Goal: Task Accomplishment & Management: Manage account settings

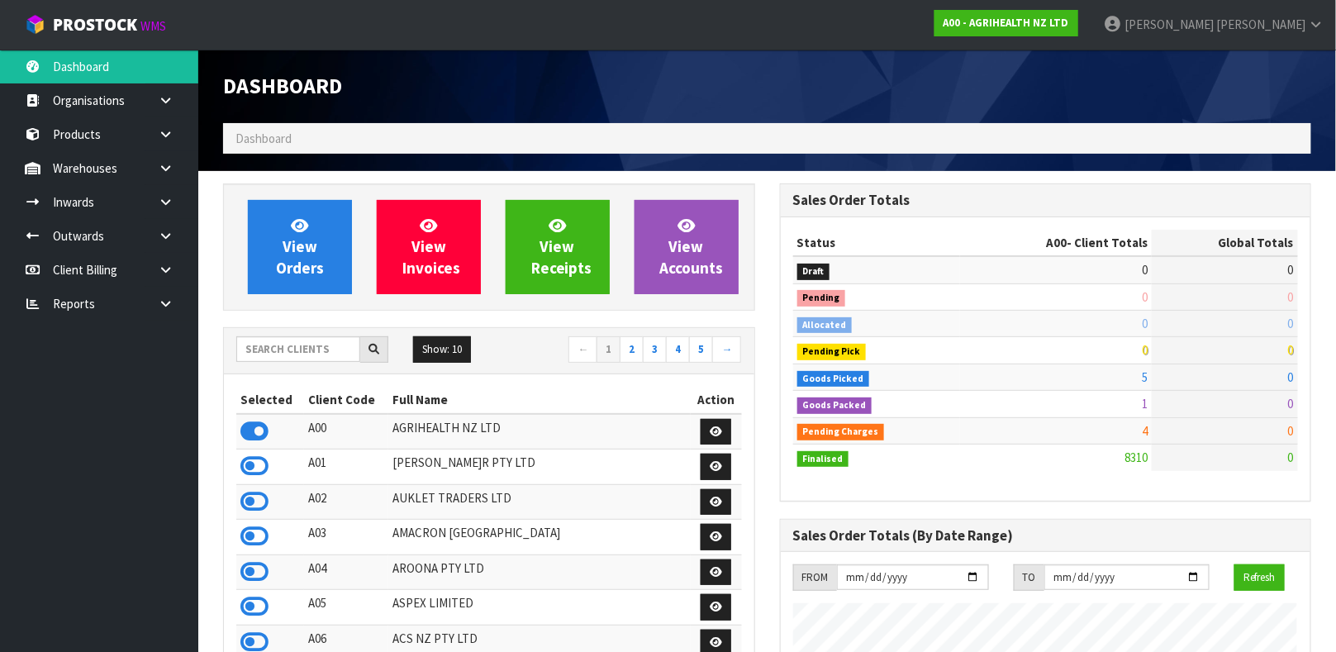
scroll to position [1254, 556]
click at [265, 353] on input "text" at bounding box center [298, 349] width 124 height 26
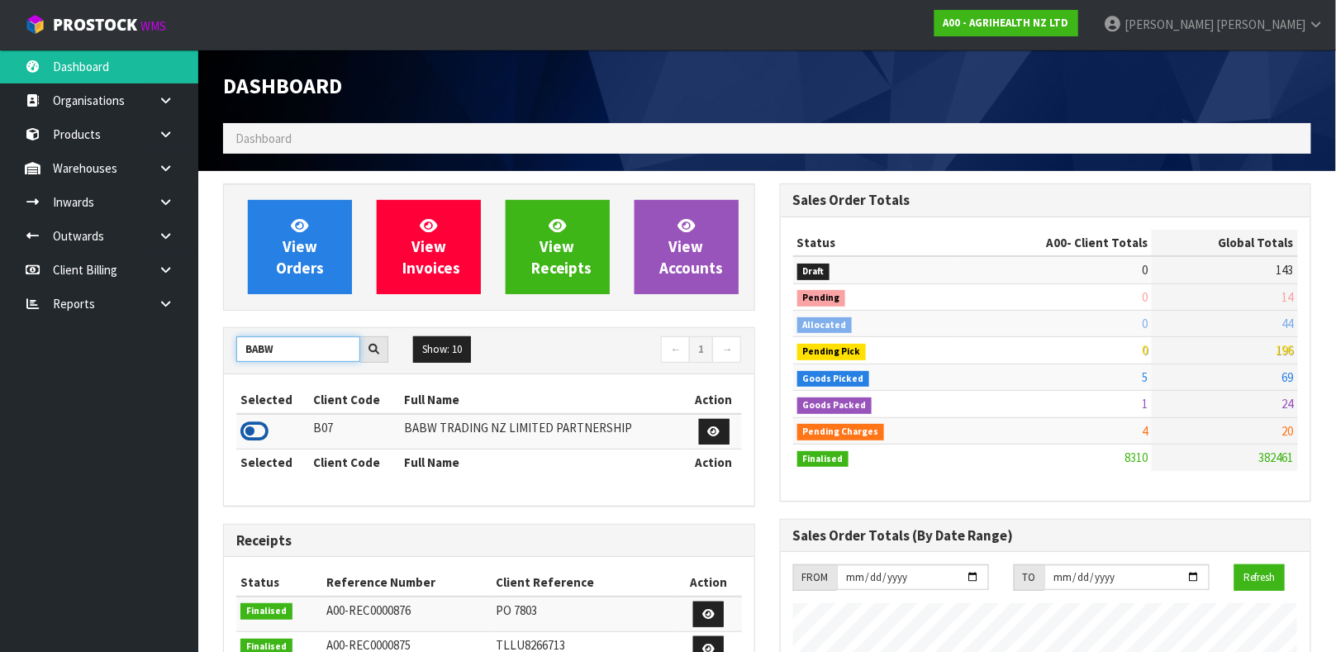
type input "BABW"
click at [261, 433] on icon at bounding box center [254, 431] width 28 height 25
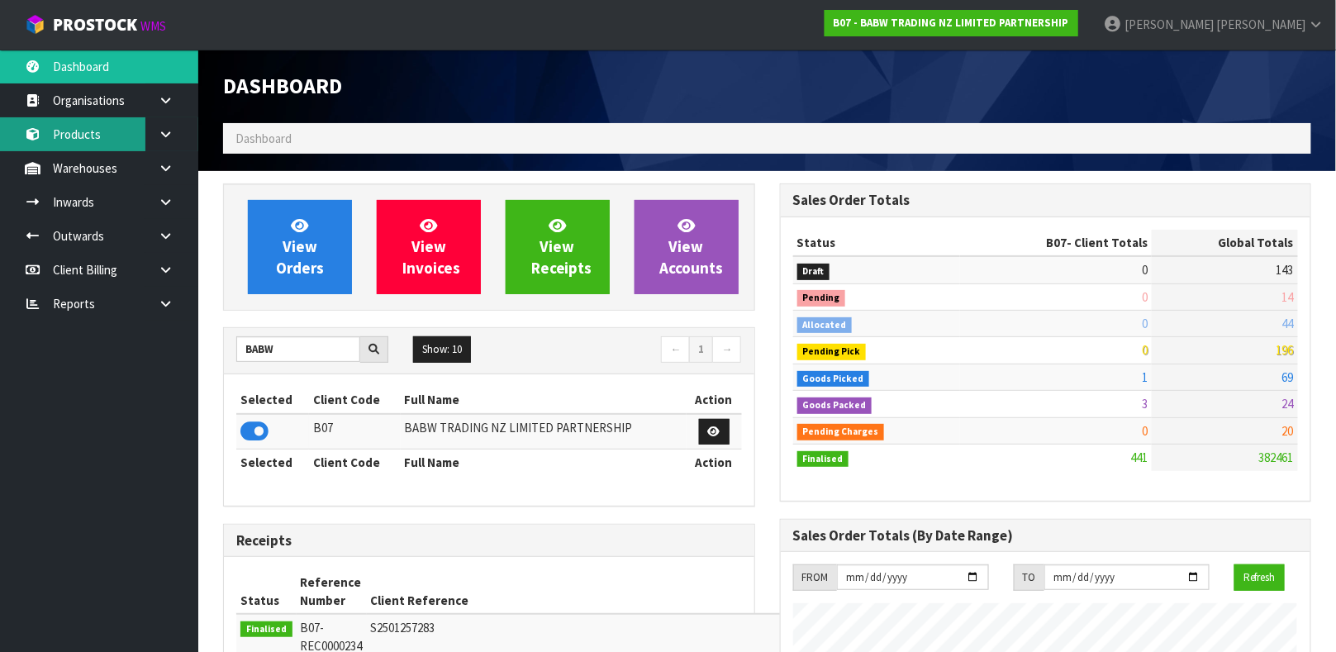
click at [101, 149] on link "Products" at bounding box center [99, 134] width 198 height 34
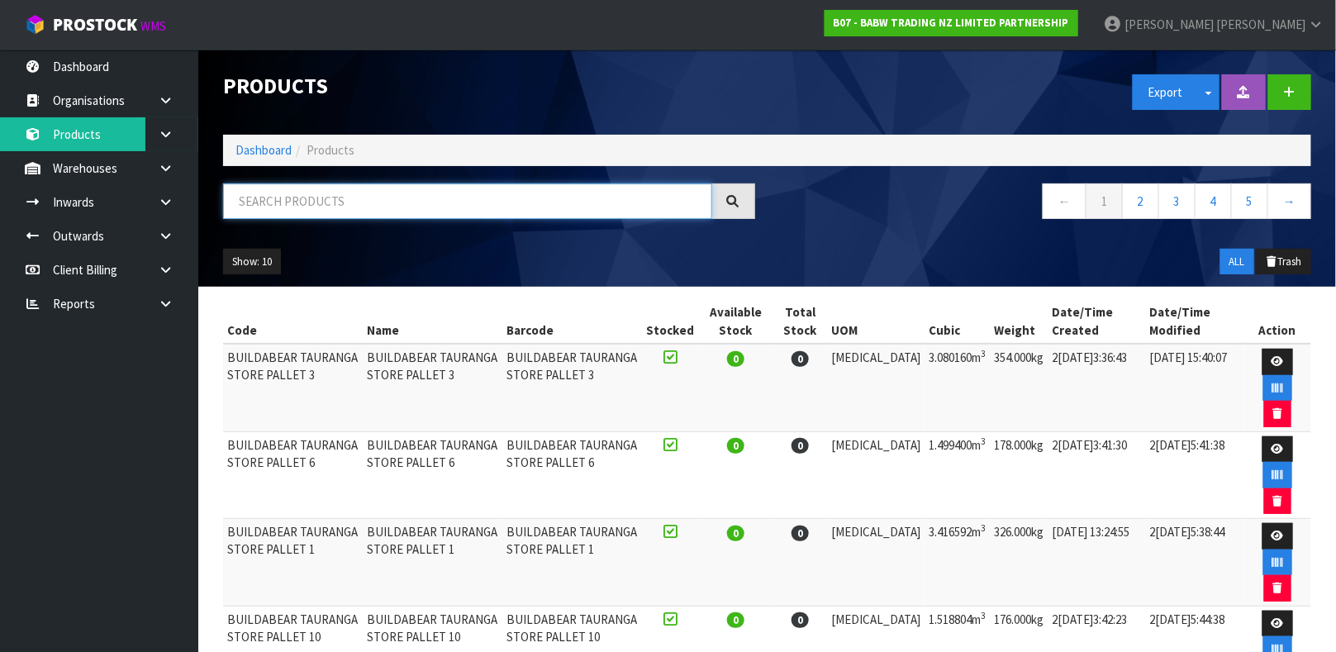
click at [292, 206] on input "text" at bounding box center [467, 201] width 489 height 36
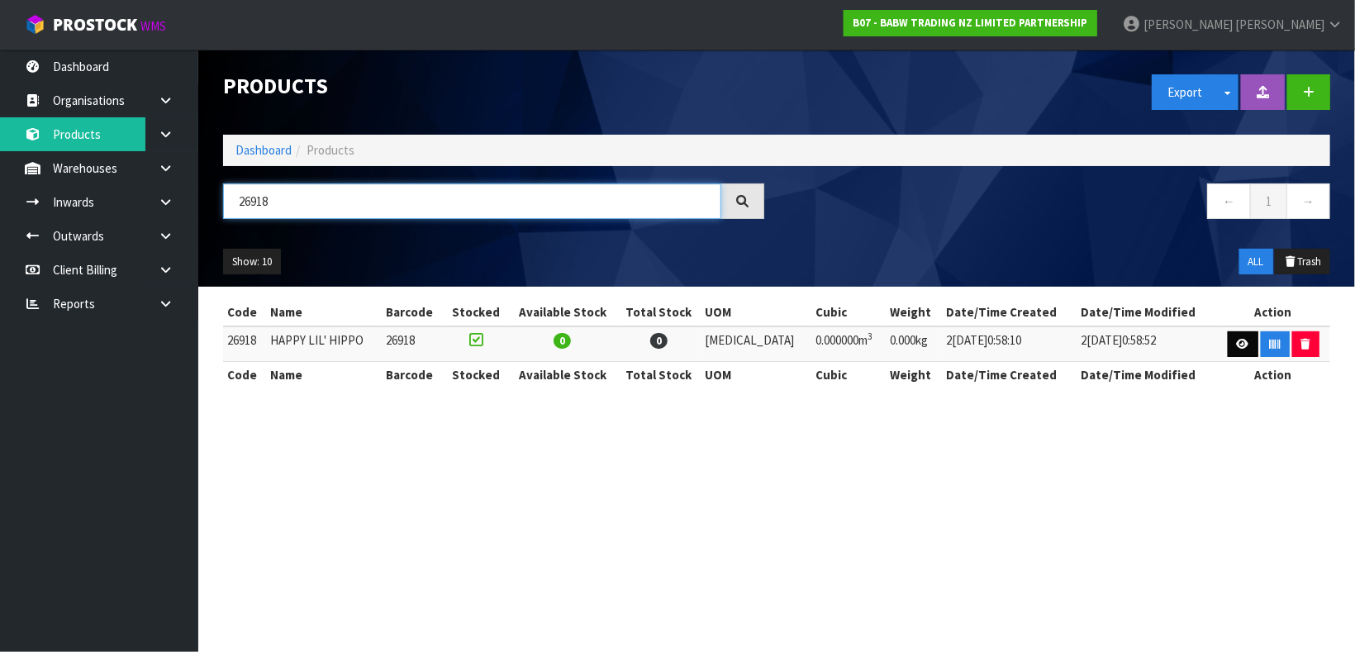
type input "26918"
click at [1237, 340] on icon at bounding box center [1243, 344] width 12 height 11
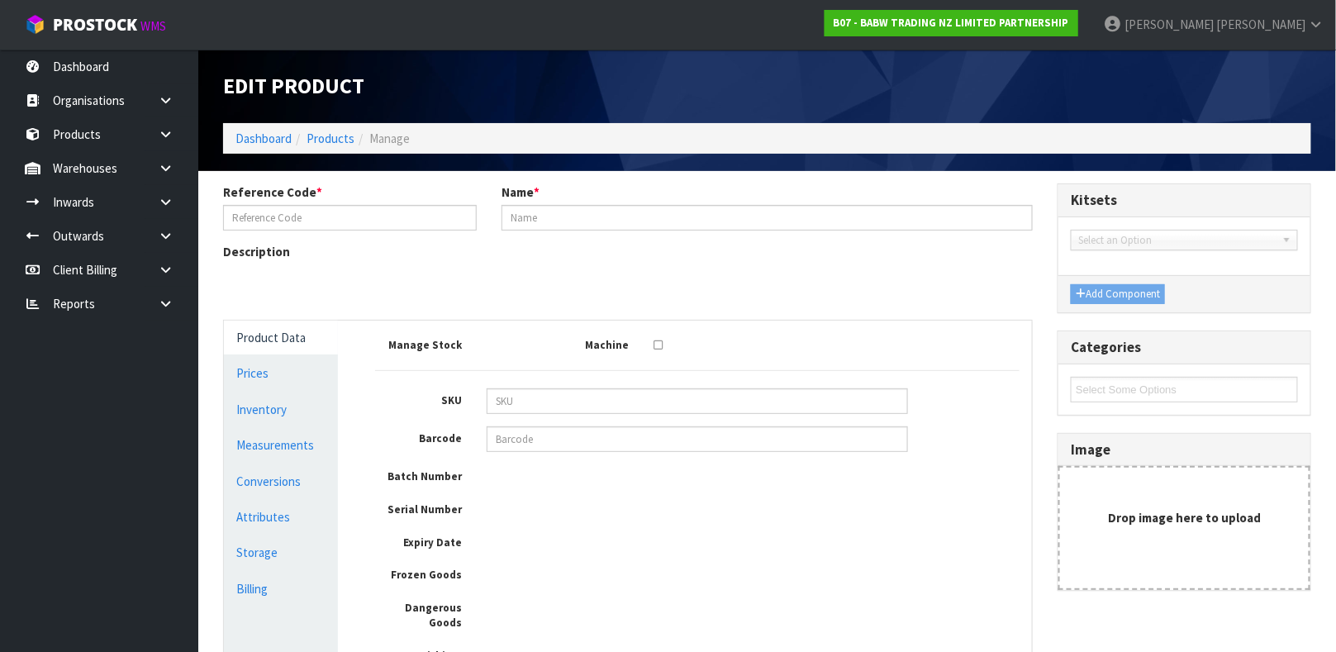
type input "26918"
type input "HAPPY LIL' HIPPO"
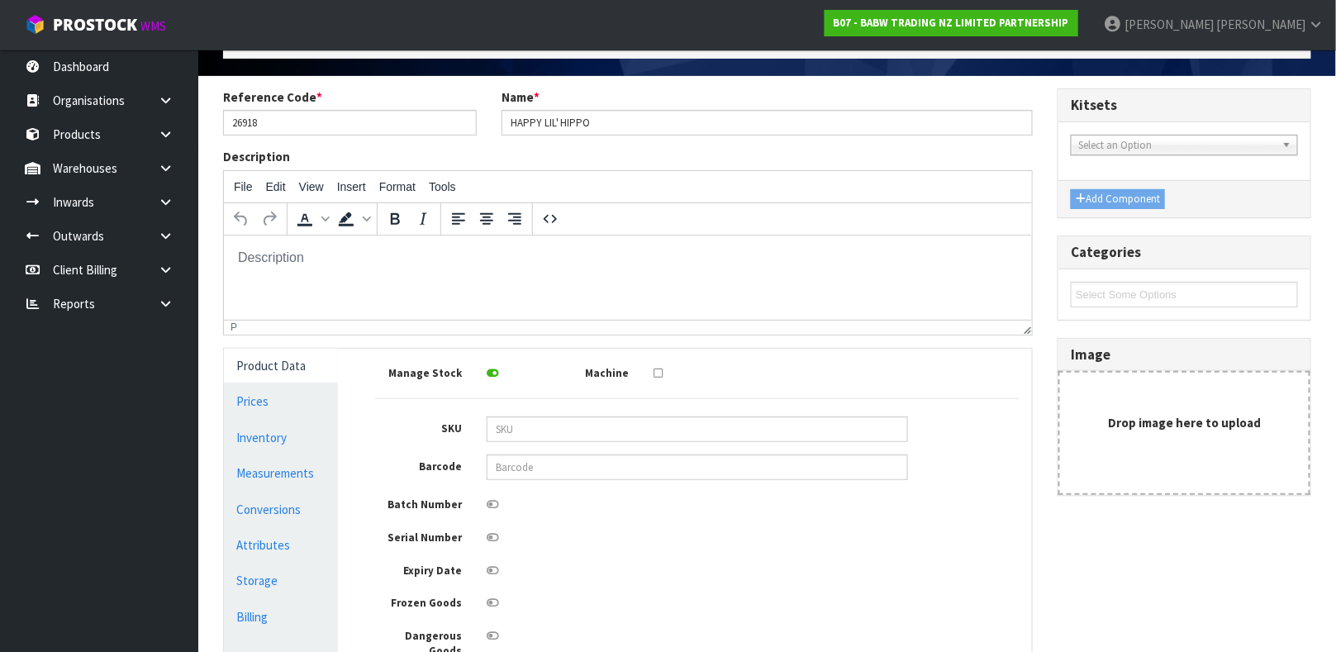
scroll to position [114, 0]
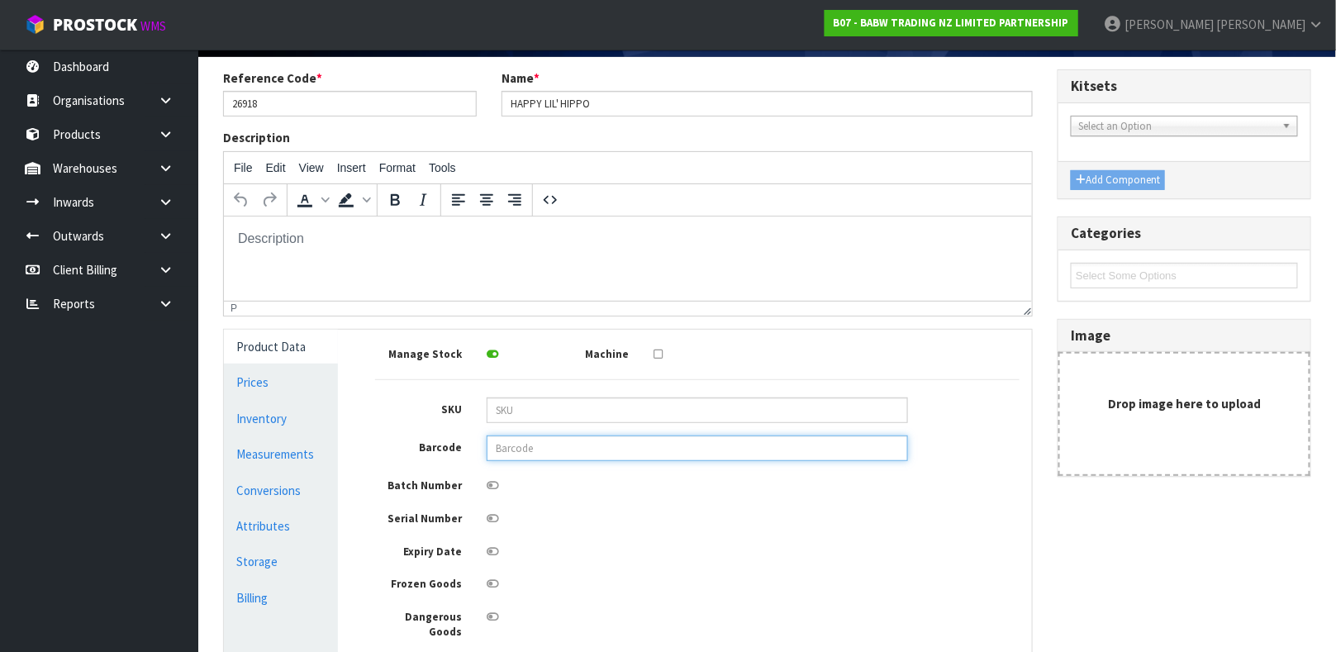
click at [510, 449] on input "text" at bounding box center [697, 448] width 421 height 26
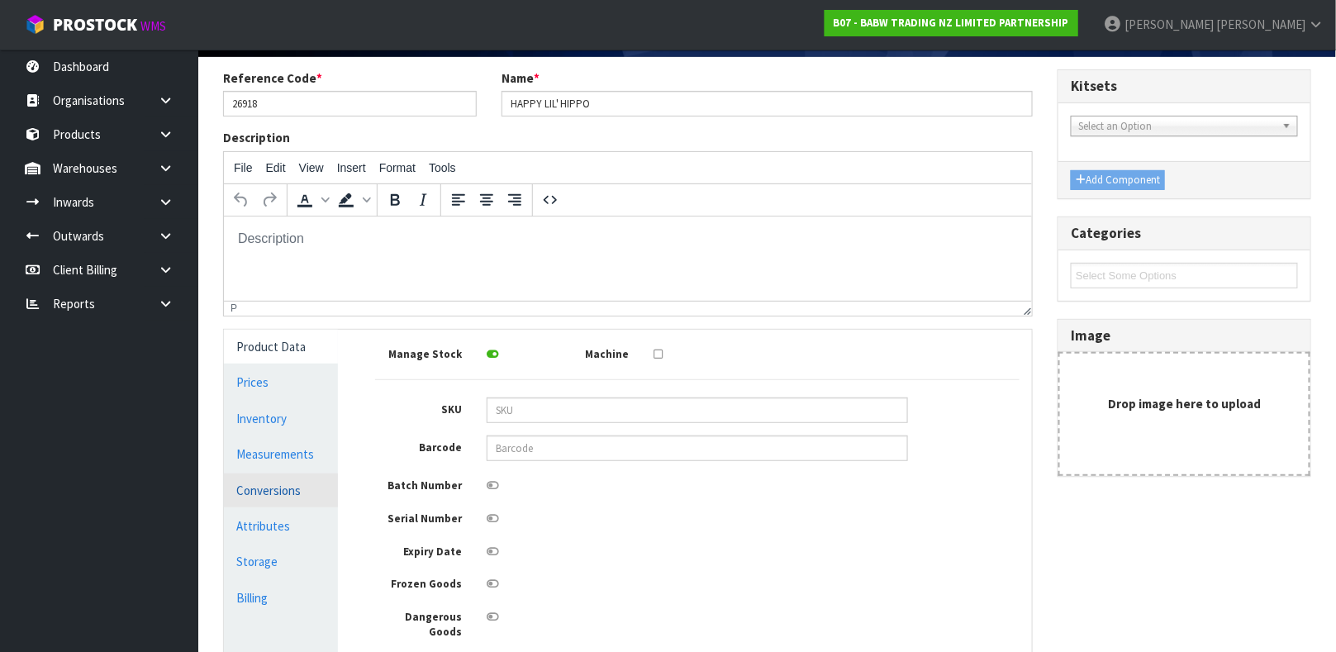
click at [259, 487] on link "Conversions" at bounding box center [281, 491] width 114 height 34
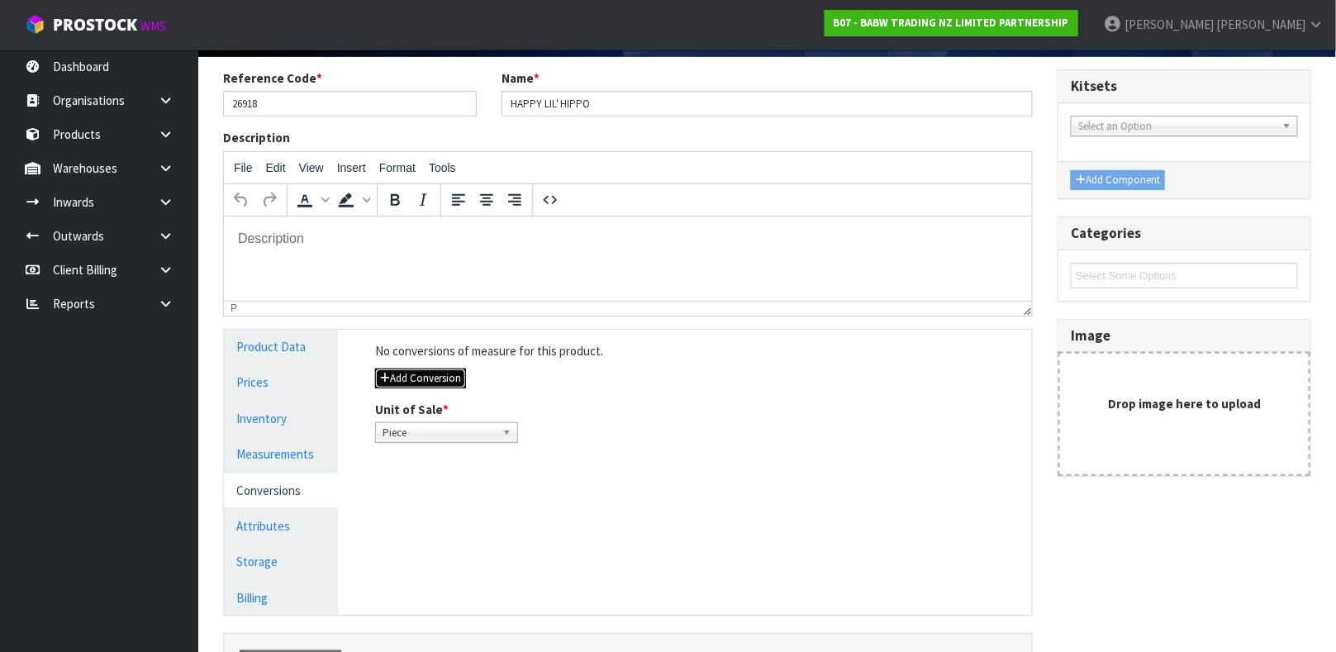
click at [440, 378] on button "Add Conversion" at bounding box center [420, 379] width 91 height 20
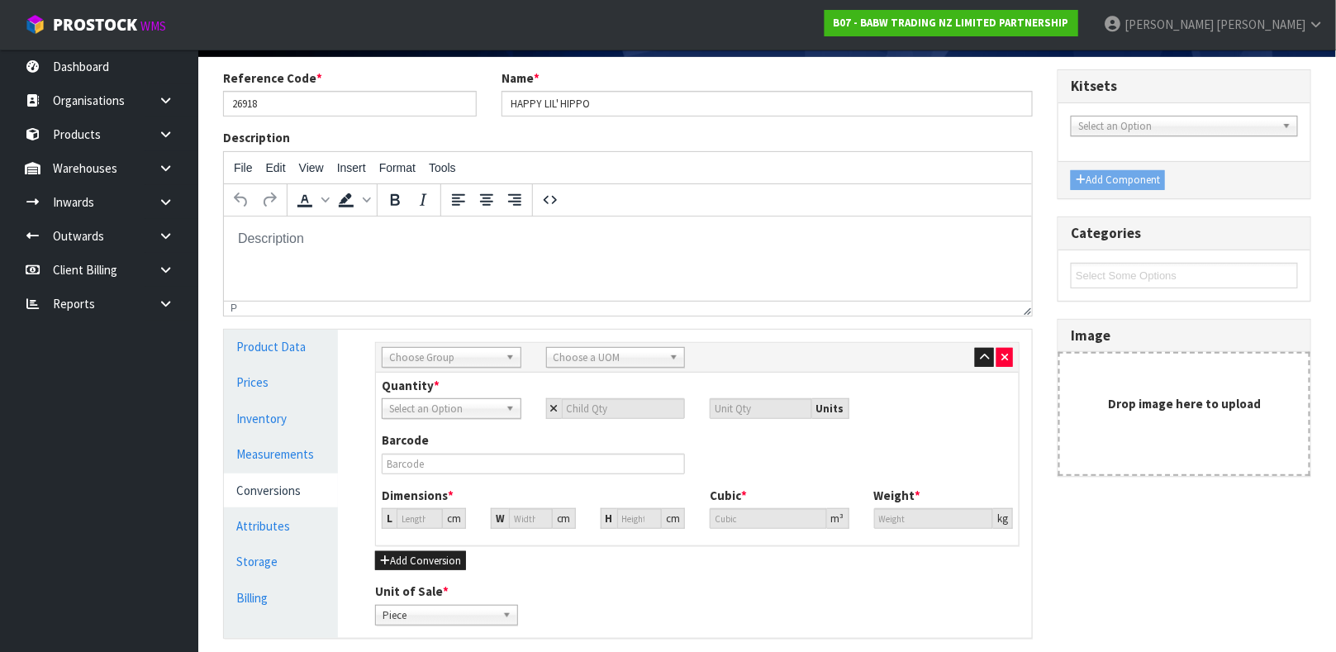
click at [474, 359] on span "Choose Group" at bounding box center [444, 358] width 110 height 20
click at [448, 437] on li "Outer" at bounding box center [451, 445] width 131 height 21
click at [621, 359] on span "Choose a UOM" at bounding box center [609, 358] width 110 height 20
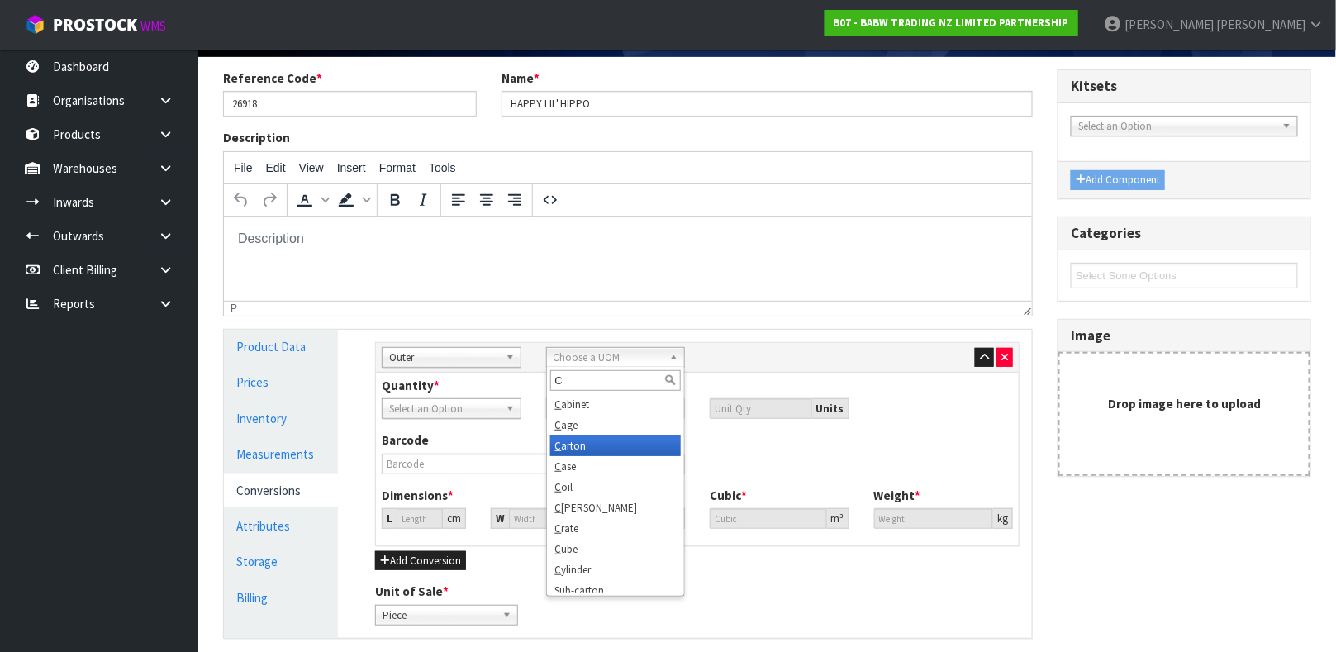
type input "C"
click at [591, 445] on li "C arton" at bounding box center [615, 445] width 131 height 21
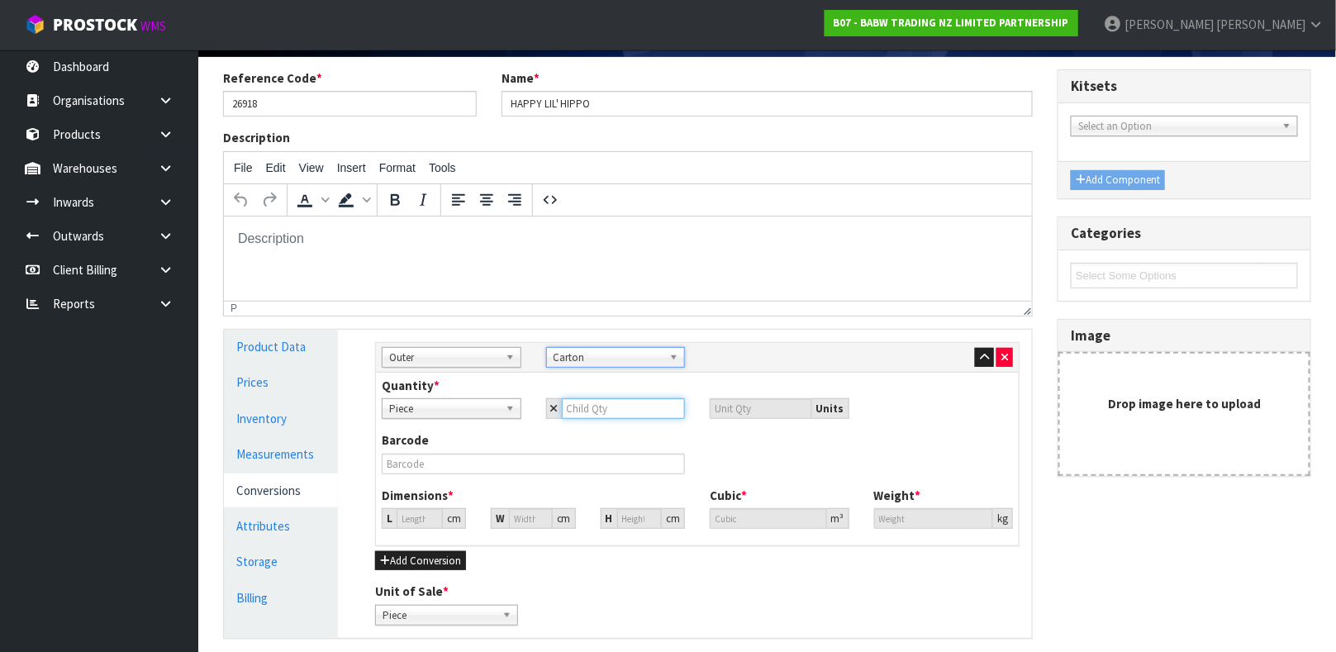
click at [602, 411] on input "number" at bounding box center [624, 408] width 124 height 21
type input "2"
type input "24"
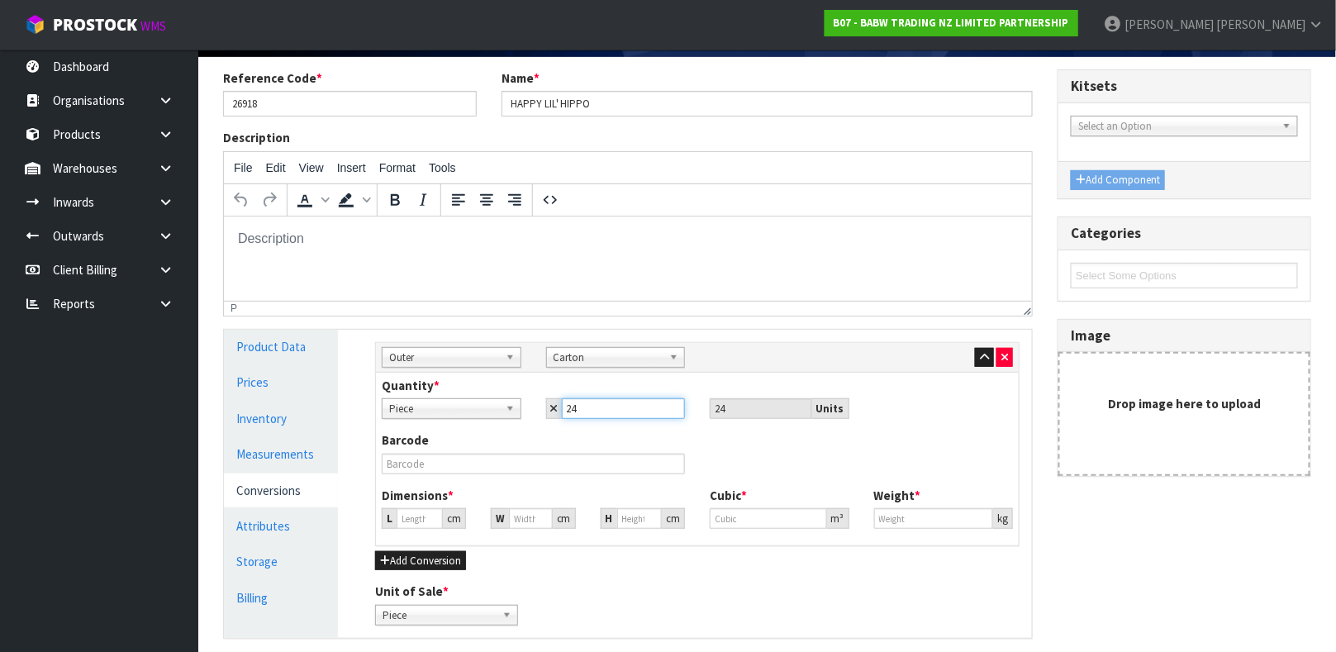
type input "24"
type input "0"
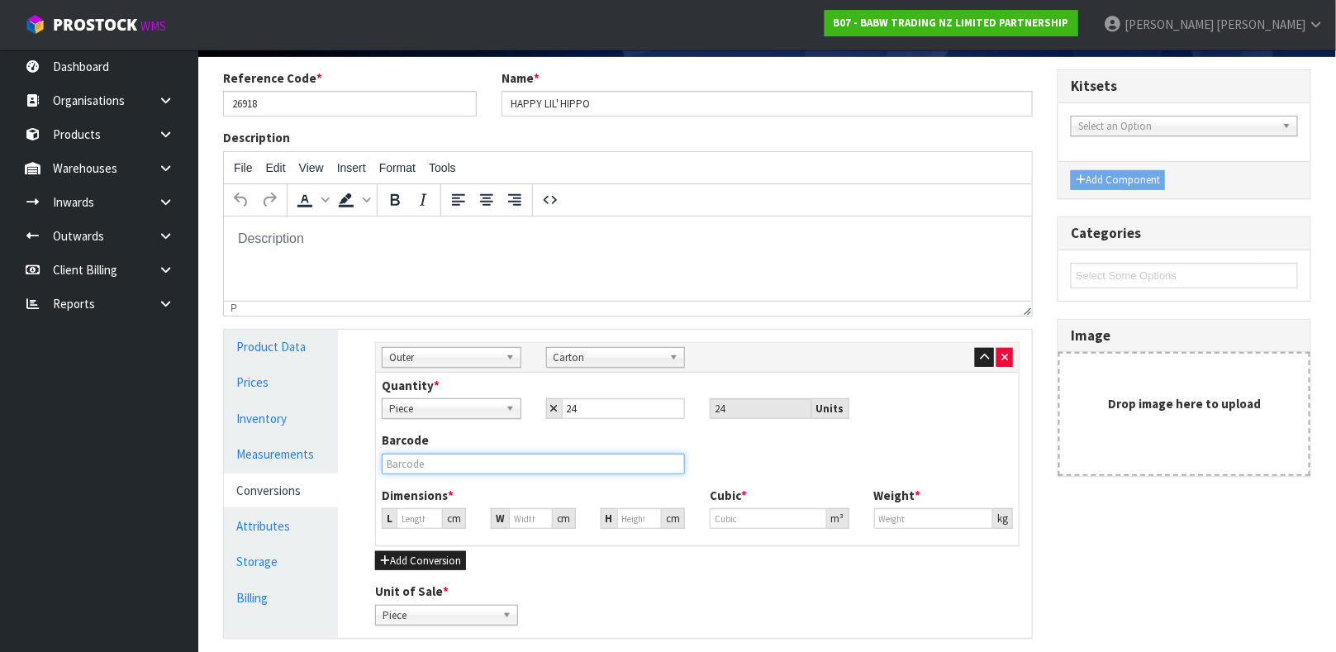
type input "0"
click at [480, 466] on input "text" at bounding box center [533, 464] width 303 height 21
type input "26918"
click at [408, 525] on input "0" at bounding box center [420, 518] width 46 height 21
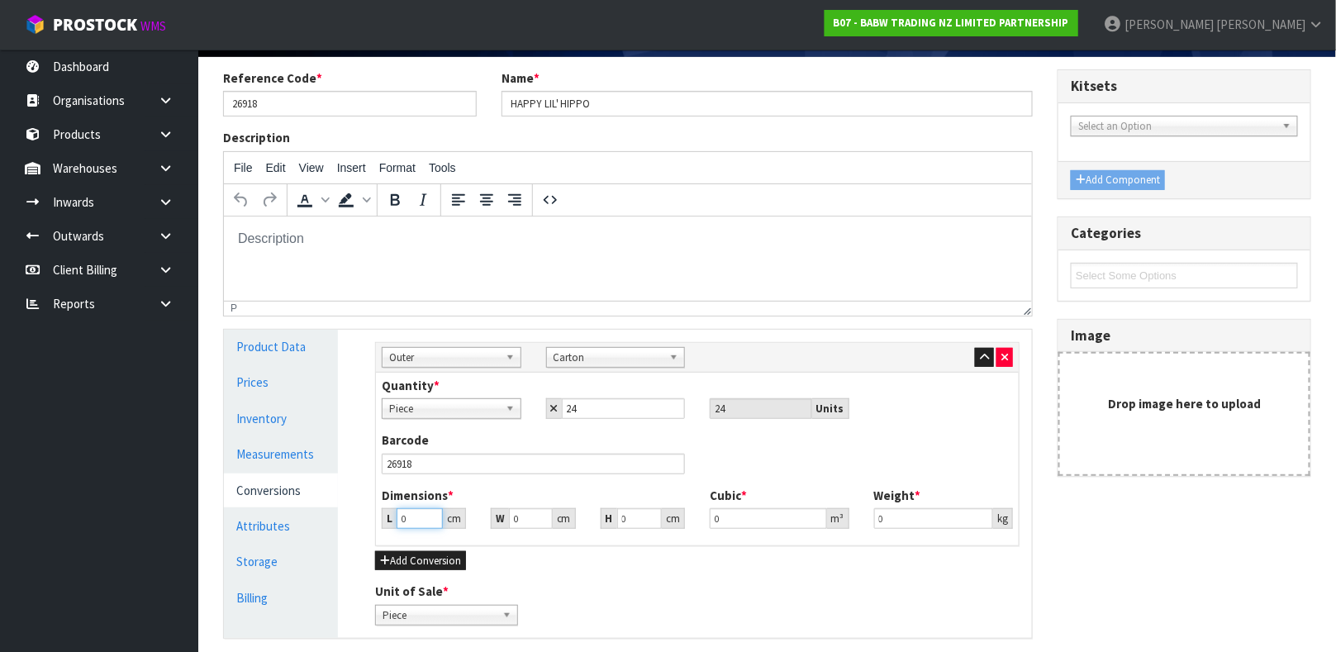
click at [408, 523] on input "0" at bounding box center [420, 518] width 46 height 21
type input "0.000001"
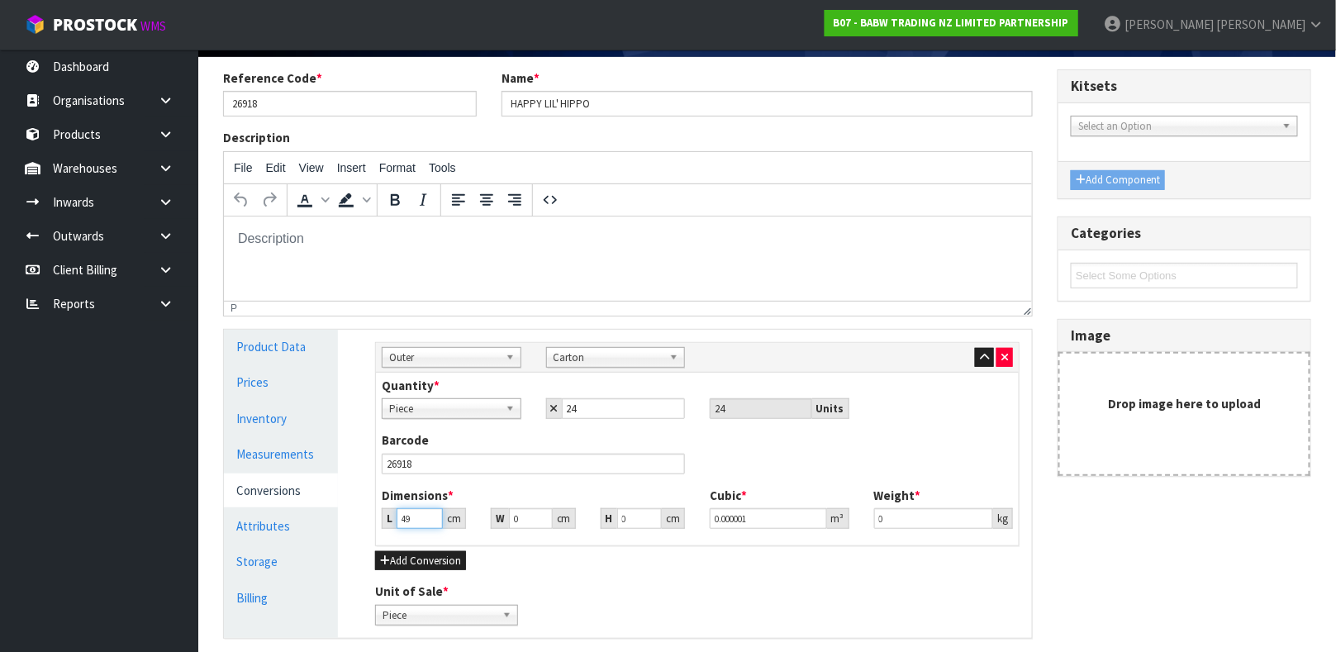
type input "49"
type input "41"
type input "2"
type input "0.004018"
type input "26"
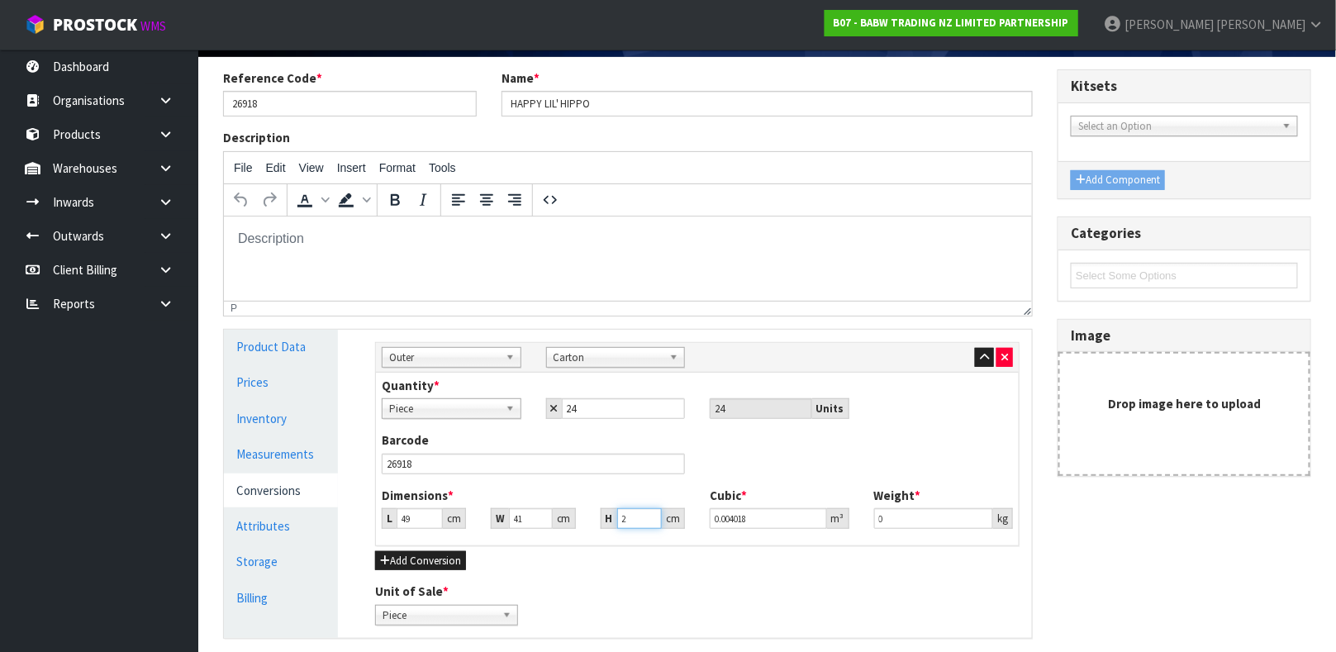
type input "0.052234"
type input "26"
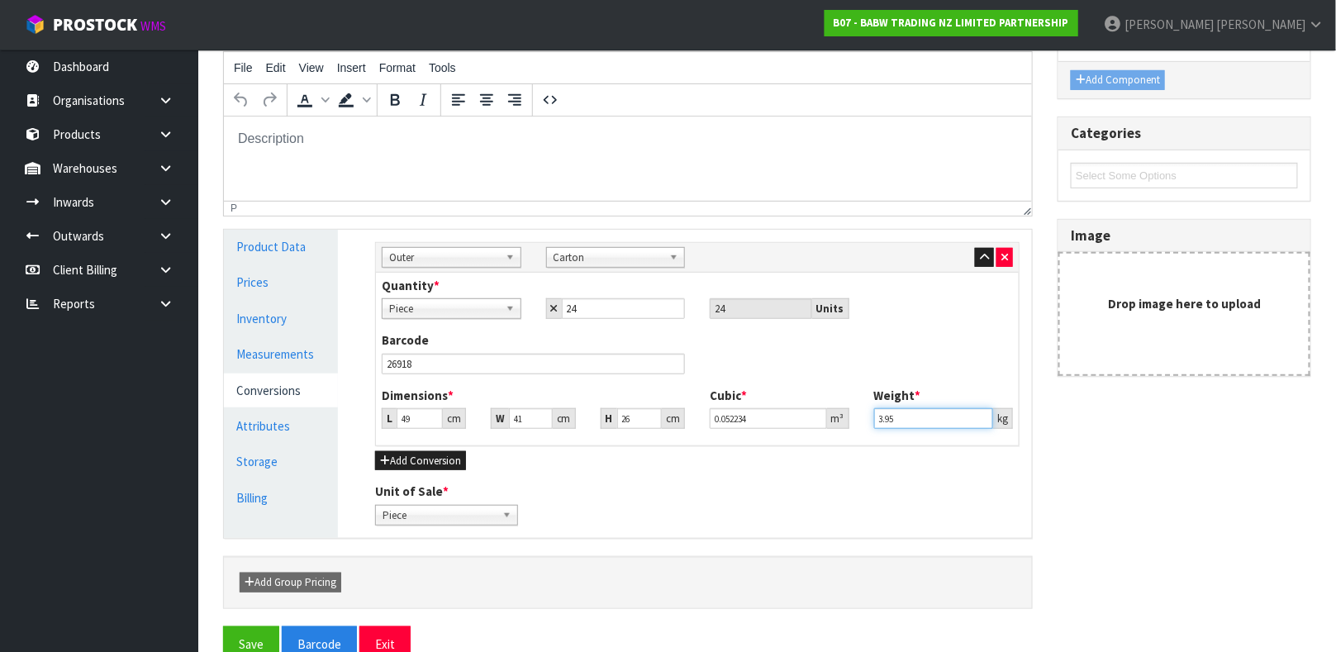
scroll to position [249, 0]
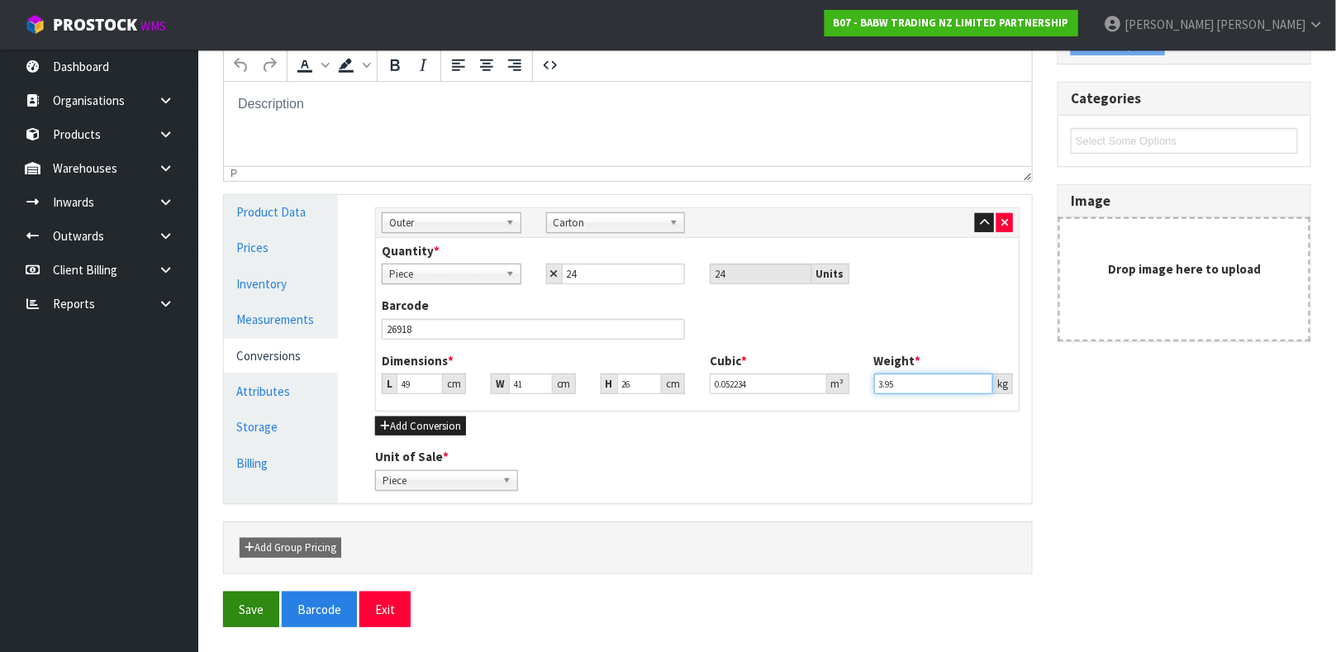
type input "3.95"
click at [240, 611] on button "Save" at bounding box center [251, 610] width 56 height 36
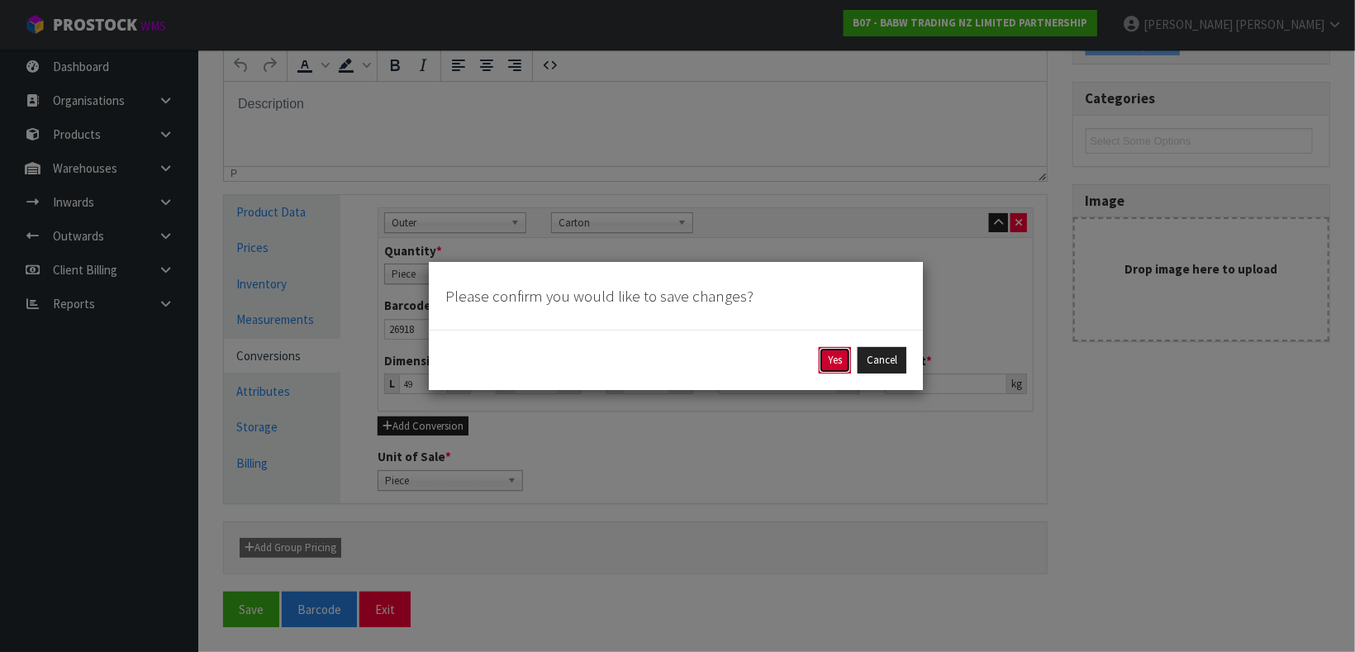
click at [842, 367] on button "Yes" at bounding box center [835, 360] width 32 height 26
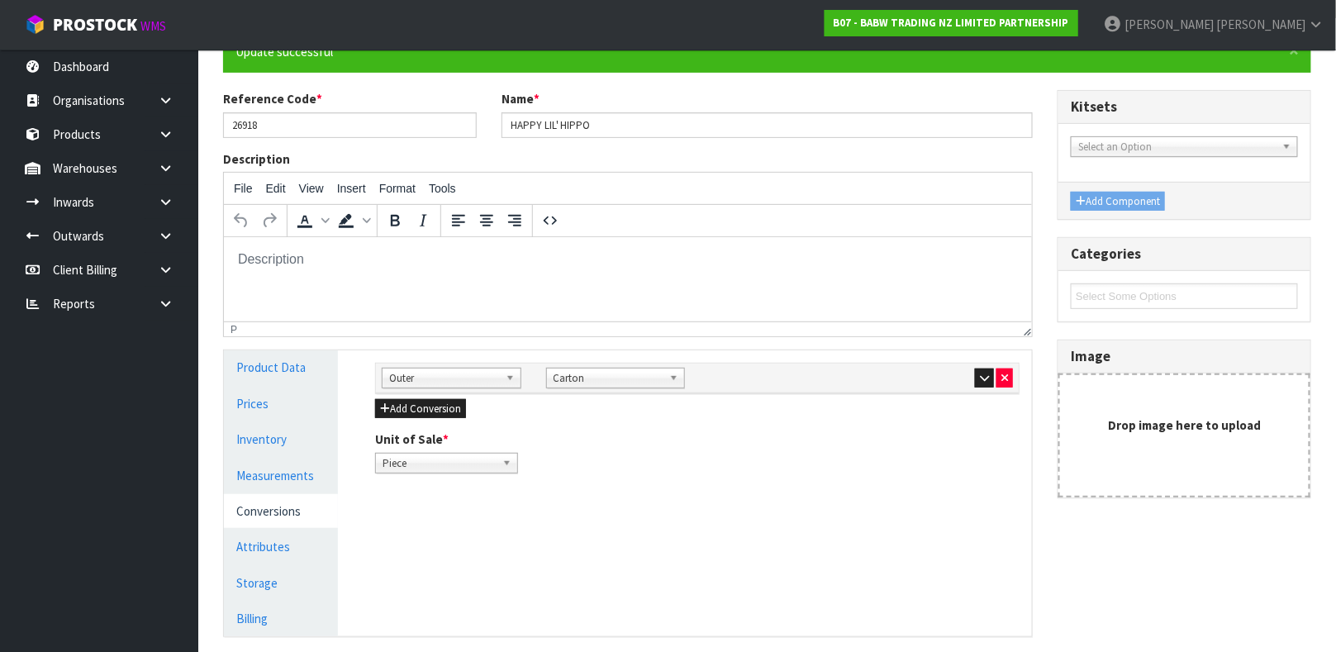
scroll to position [173, 0]
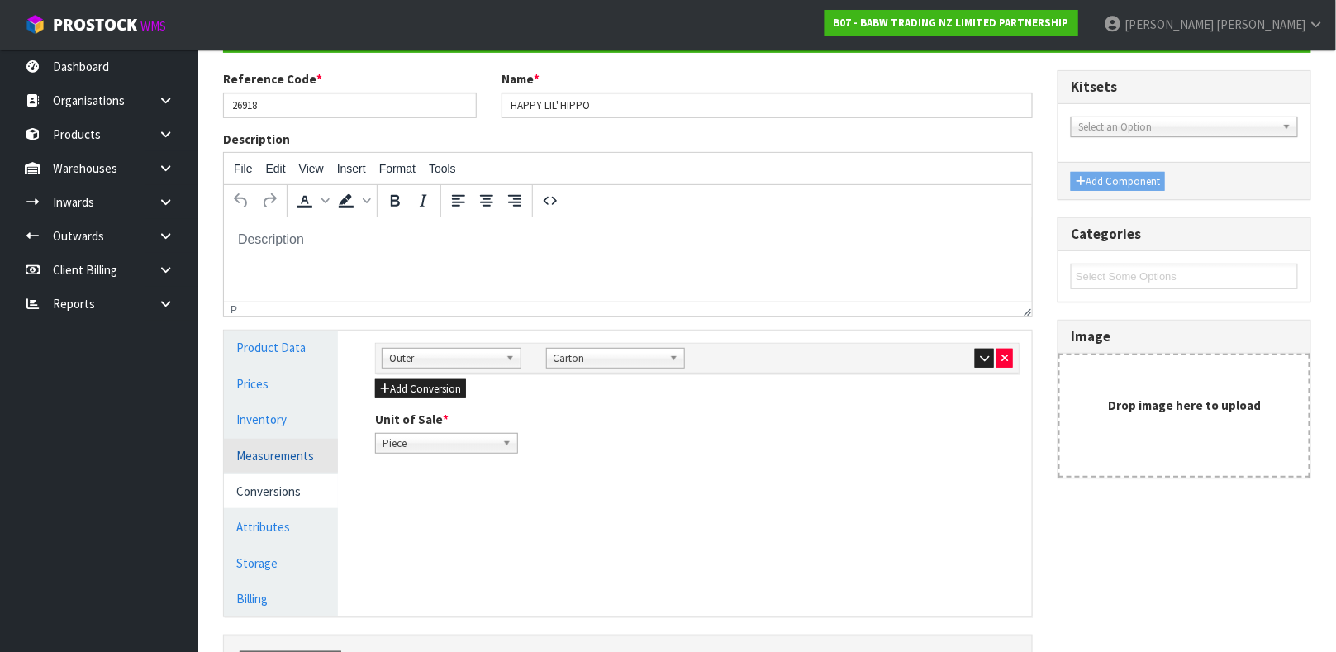
click at [291, 447] on link "Measurements" at bounding box center [281, 456] width 114 height 34
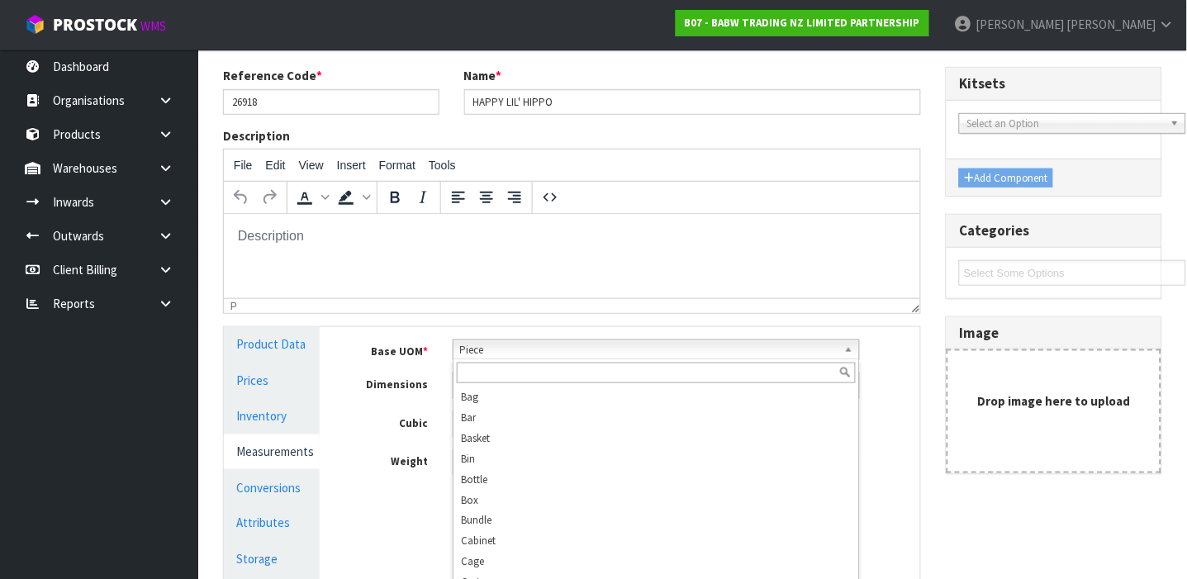
scroll to position [318, 0]
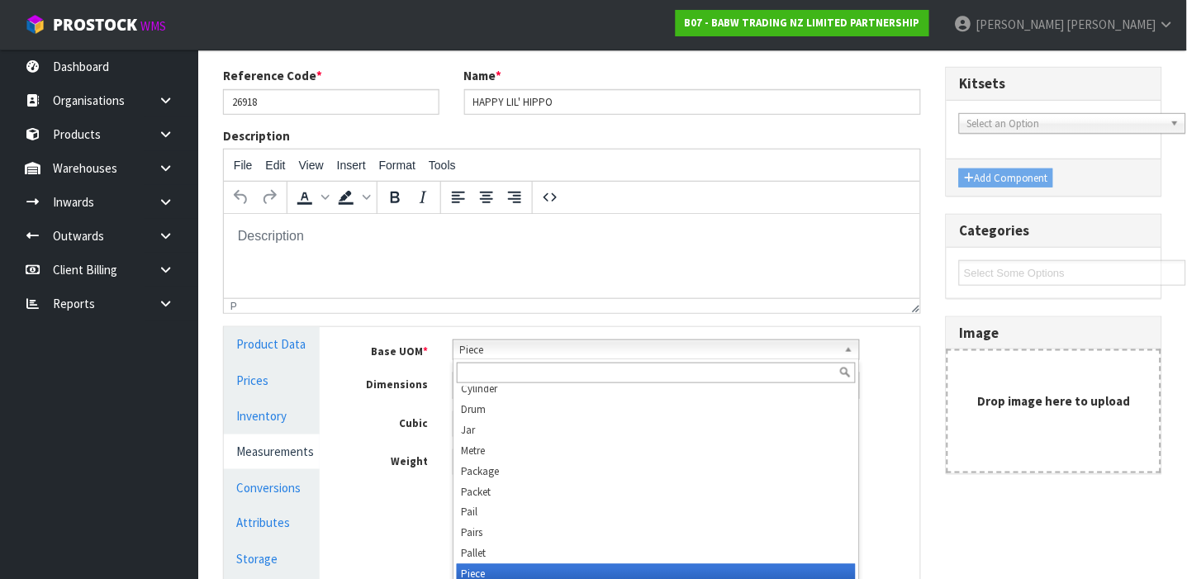
click at [853, 346] on b at bounding box center [852, 349] width 15 height 19
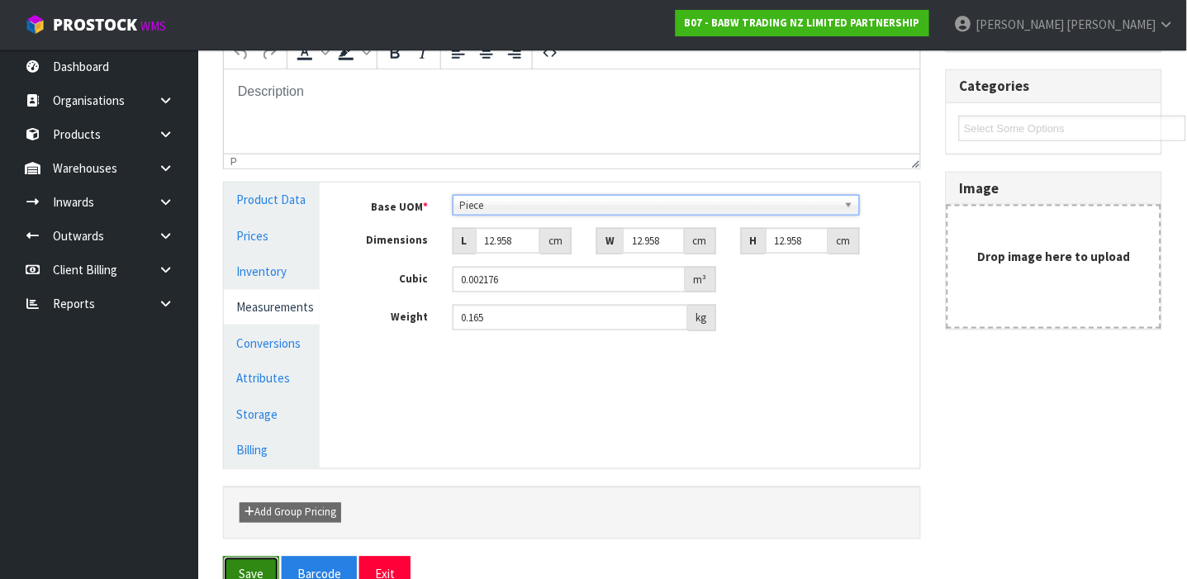
click at [252, 569] on button "Save" at bounding box center [251, 575] width 56 height 36
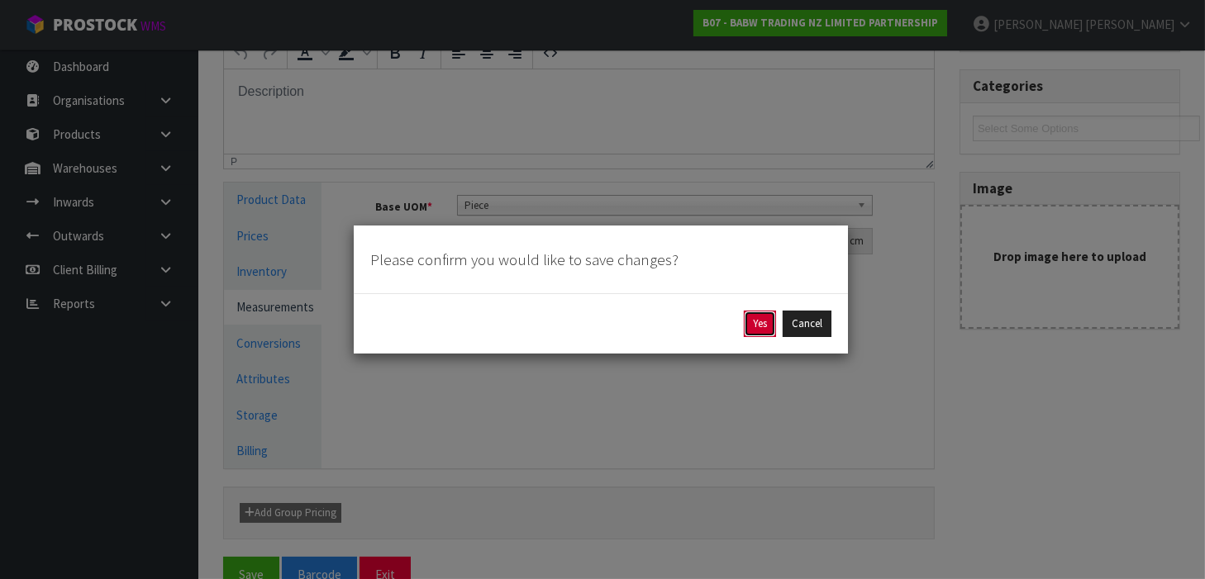
click at [751, 317] on button "Yes" at bounding box center [760, 324] width 32 height 26
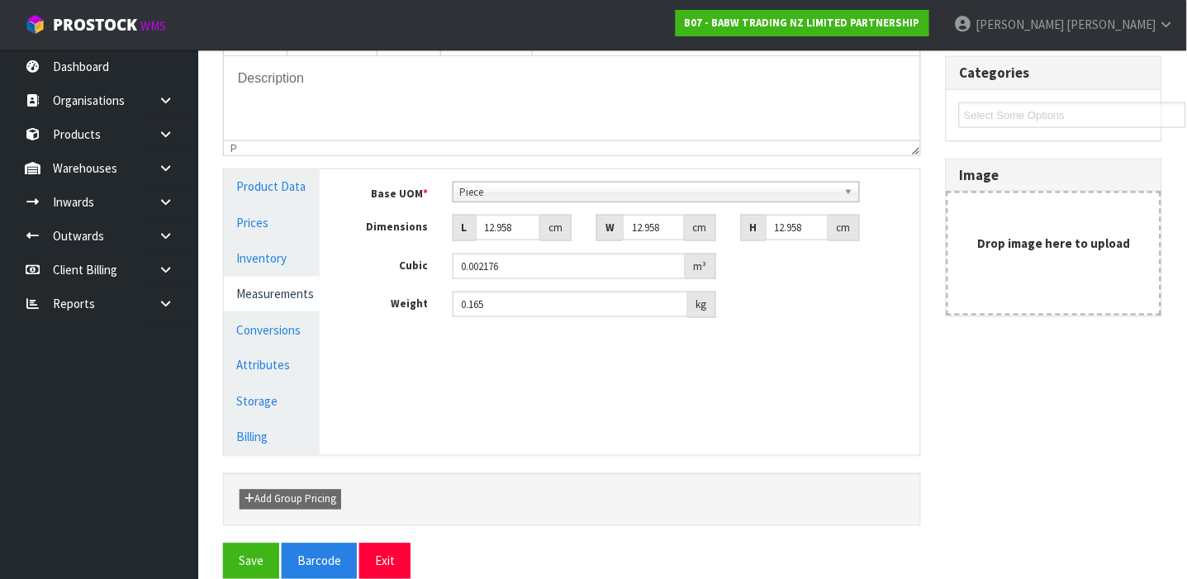
scroll to position [0, 0]
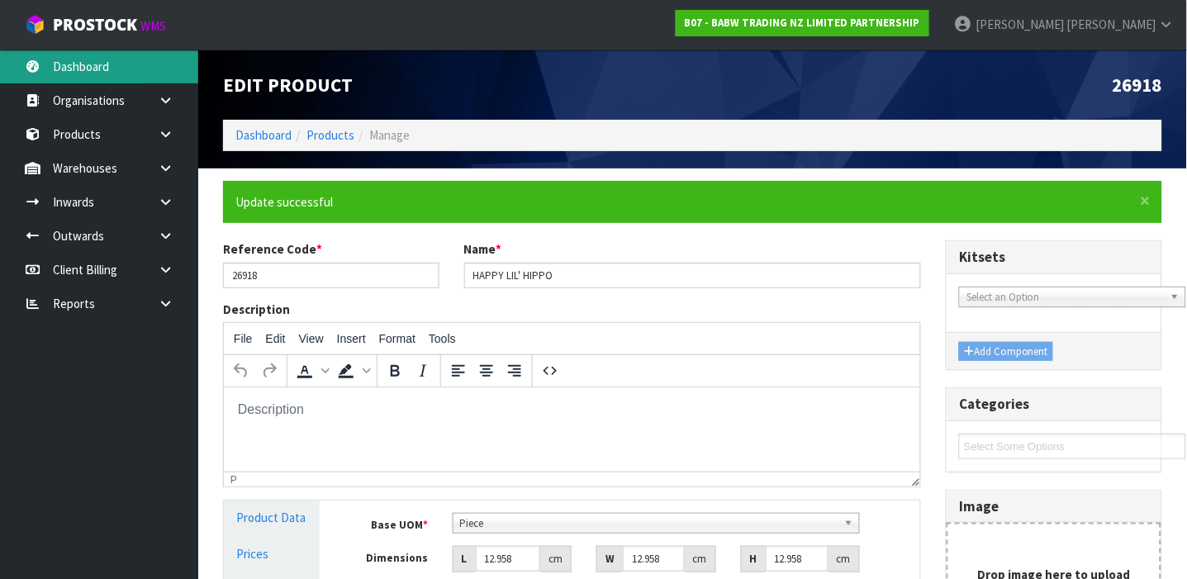
click at [102, 65] on link "Dashboard" at bounding box center [99, 67] width 198 height 34
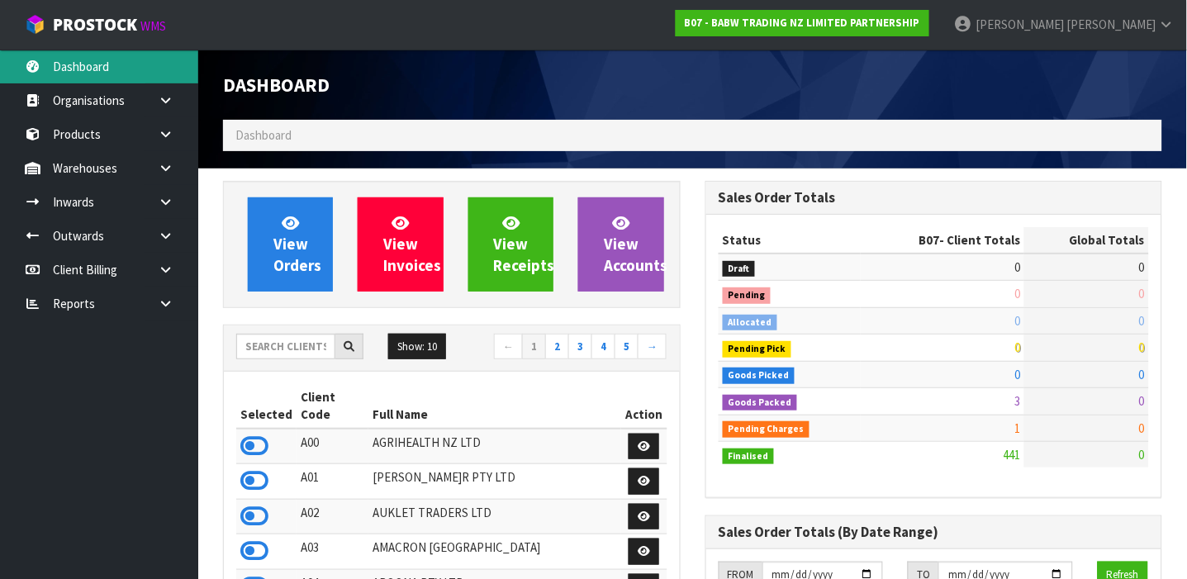
scroll to position [1251, 483]
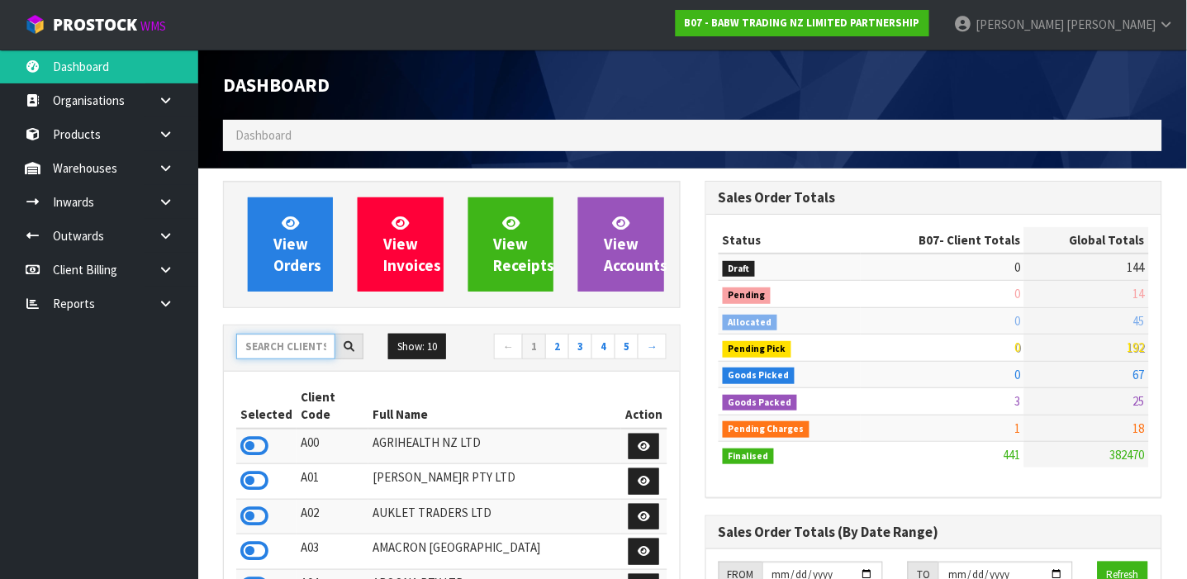
click at [289, 344] on input "text" at bounding box center [285, 347] width 99 height 26
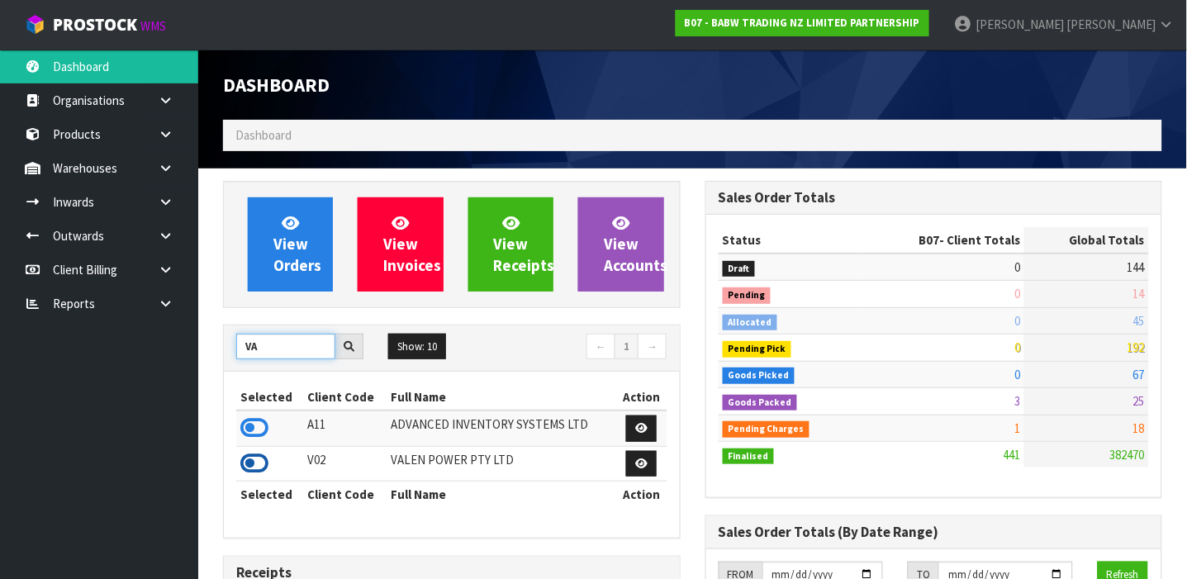
type input "VA"
click at [256, 460] on icon at bounding box center [254, 463] width 28 height 25
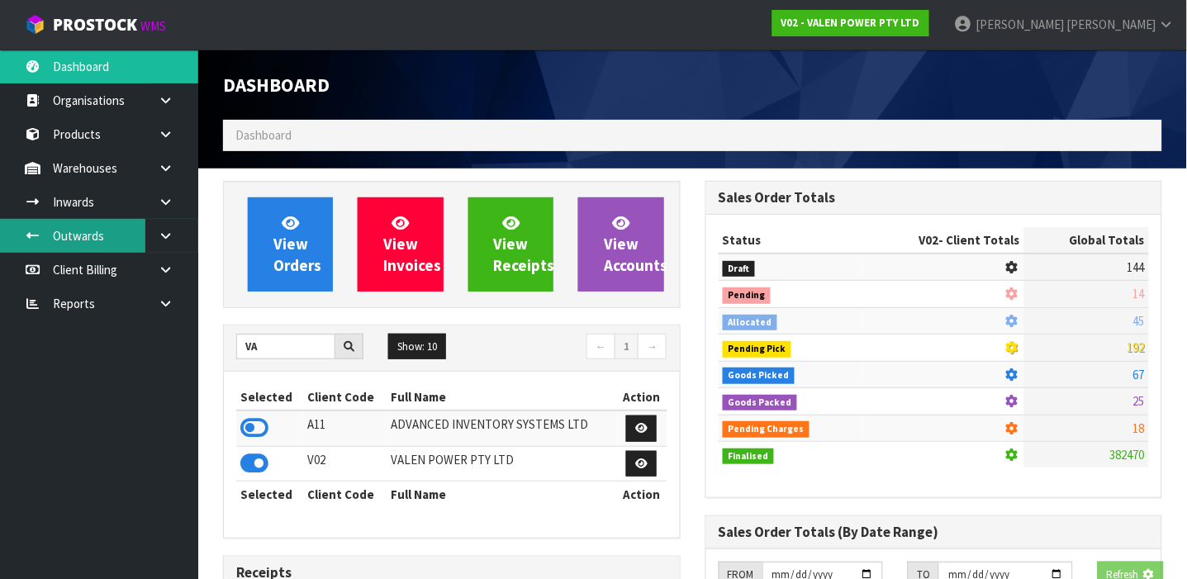
scroll to position [1305, 483]
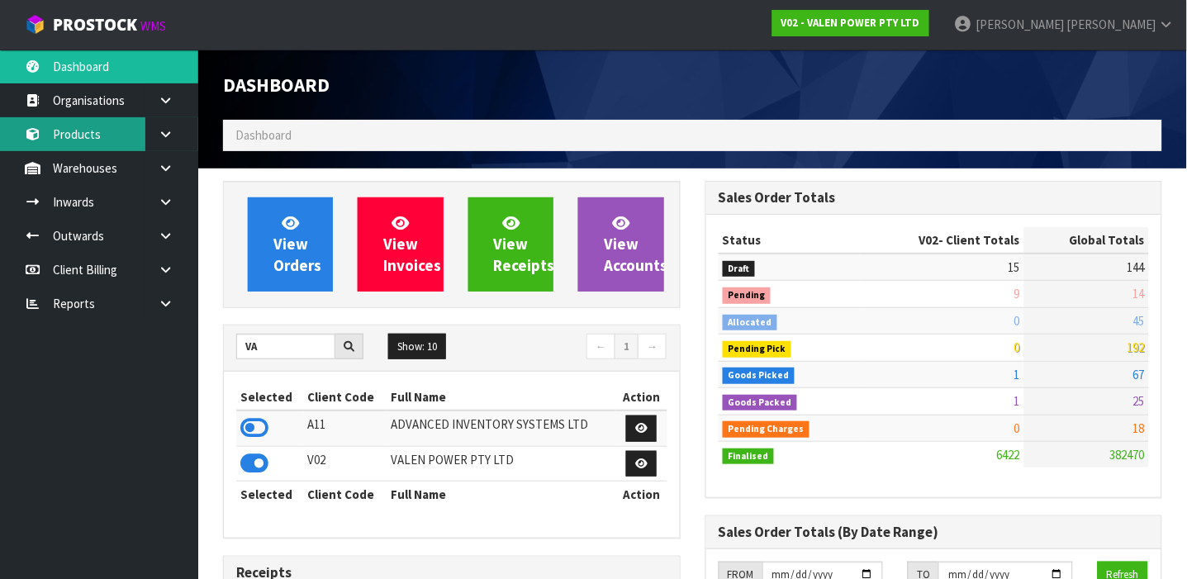
click at [126, 130] on link "Products" at bounding box center [99, 134] width 198 height 34
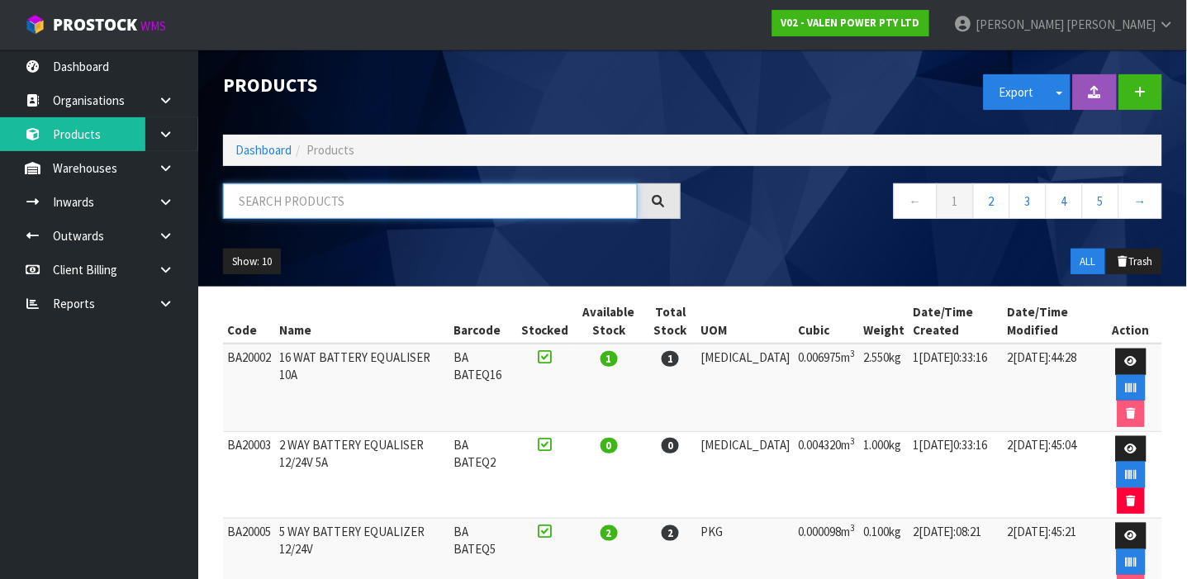
click at [311, 200] on input "text" at bounding box center [430, 201] width 415 height 36
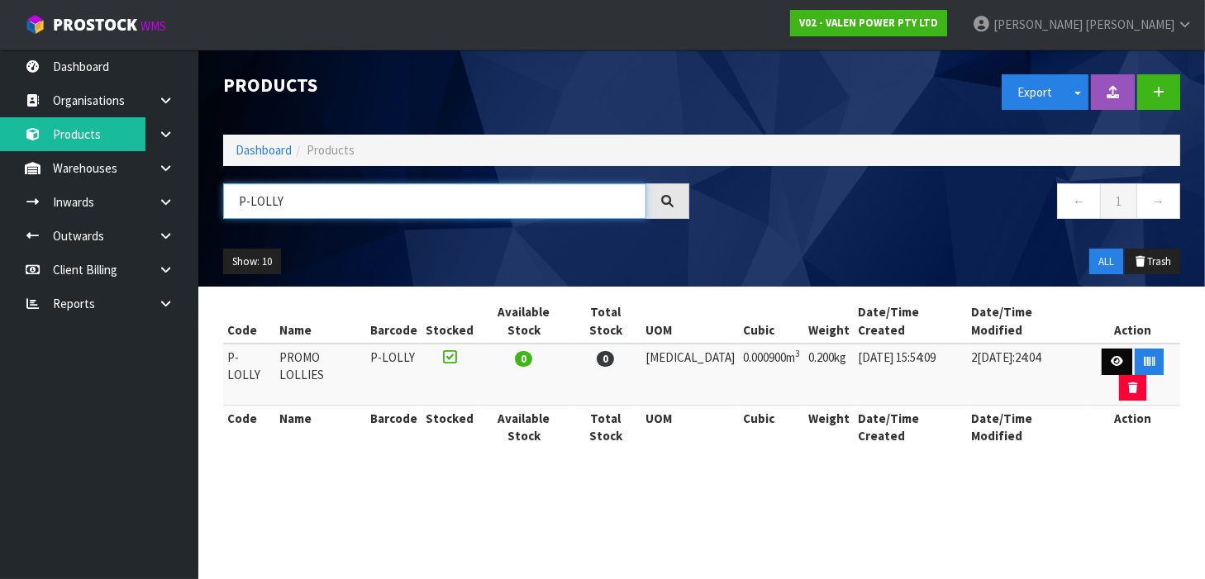
type input "P-LOLLY"
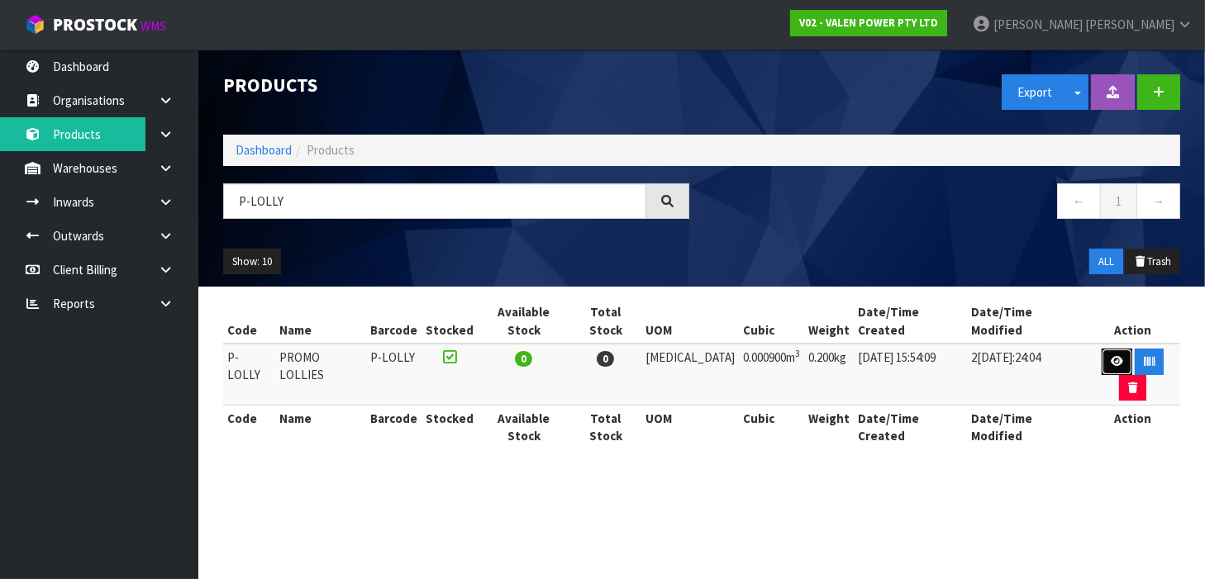
click at [1102, 349] on link at bounding box center [1117, 362] width 31 height 26
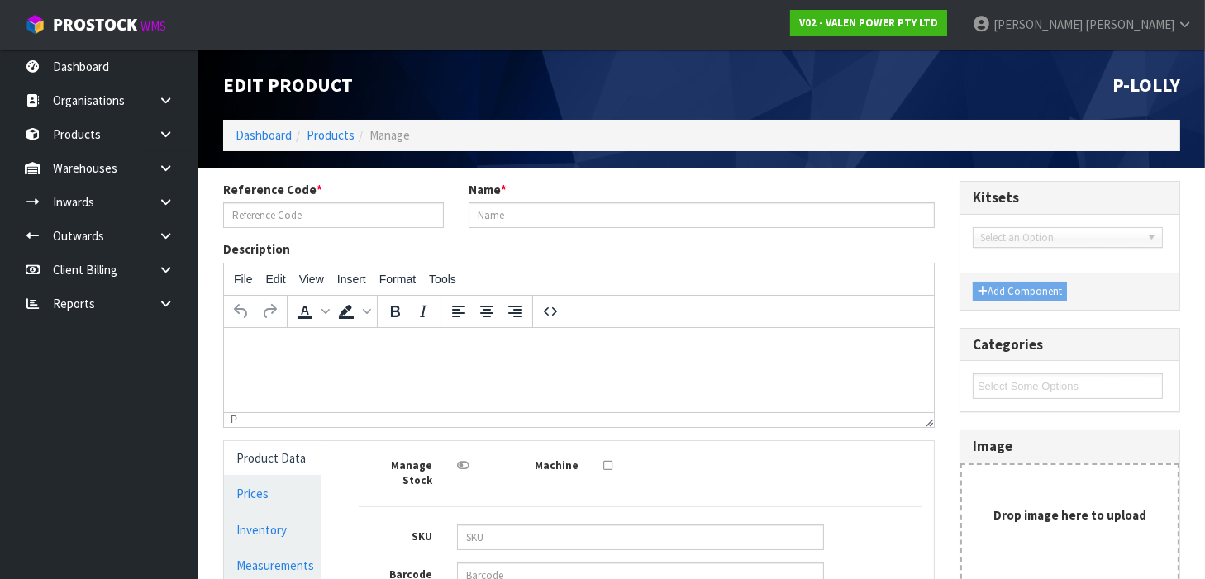
type input "P-LOLLY"
type input "PROMO LOLLIES"
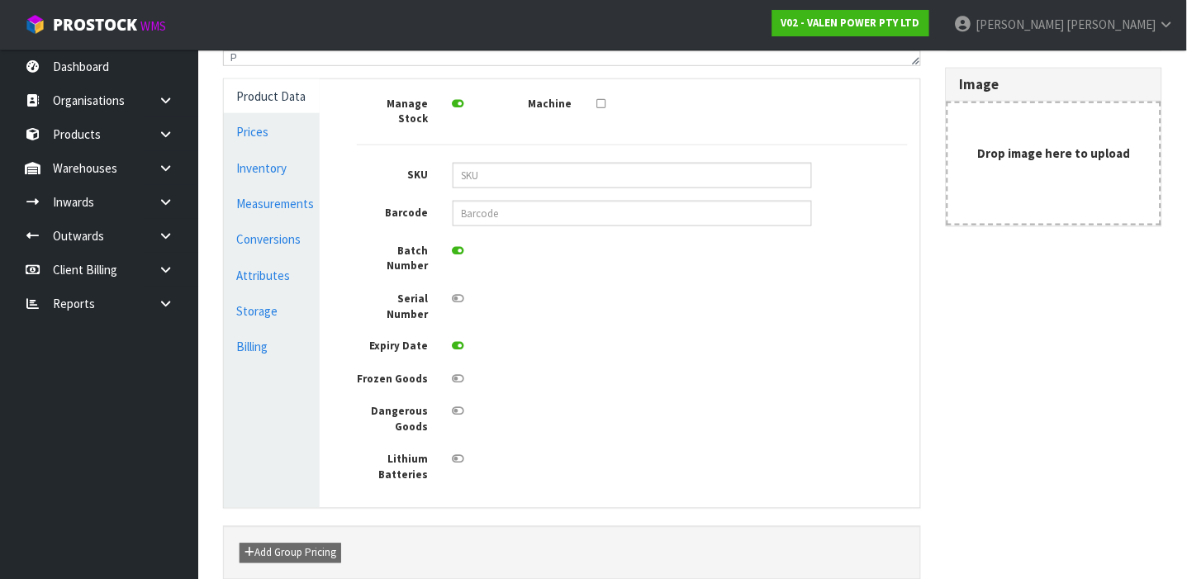
scroll to position [326, 0]
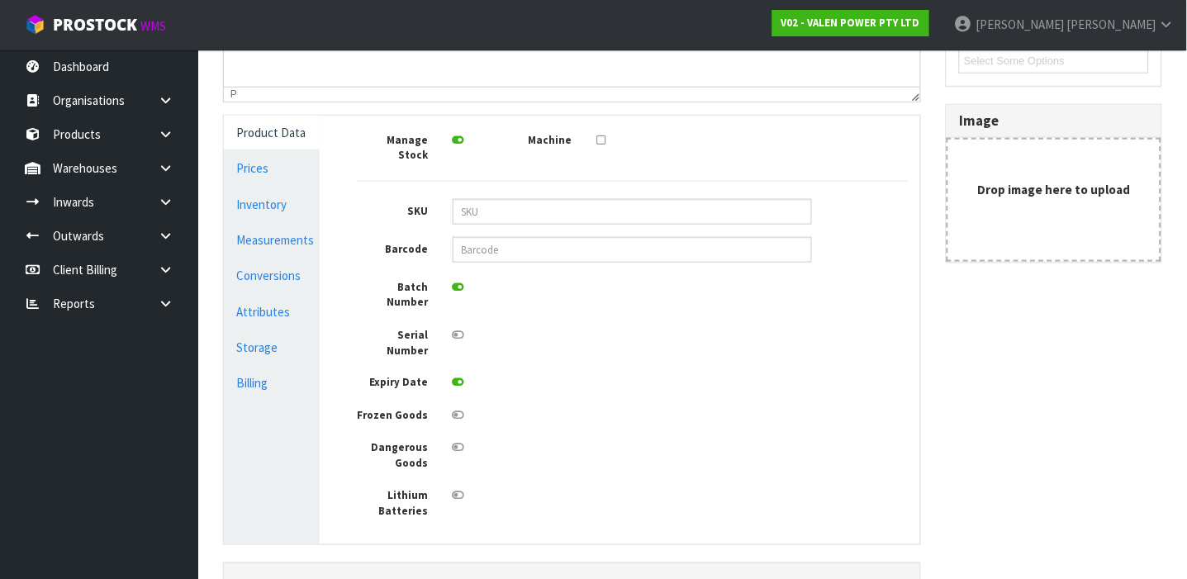
click at [460, 378] on icon at bounding box center [459, 383] width 12 height 11
click at [0, 0] on input "checkbox" at bounding box center [0, 0] width 0 height 0
click at [460, 282] on icon at bounding box center [459, 287] width 12 height 11
click at [0, 0] on input "checkbox" at bounding box center [0, 0] width 0 height 0
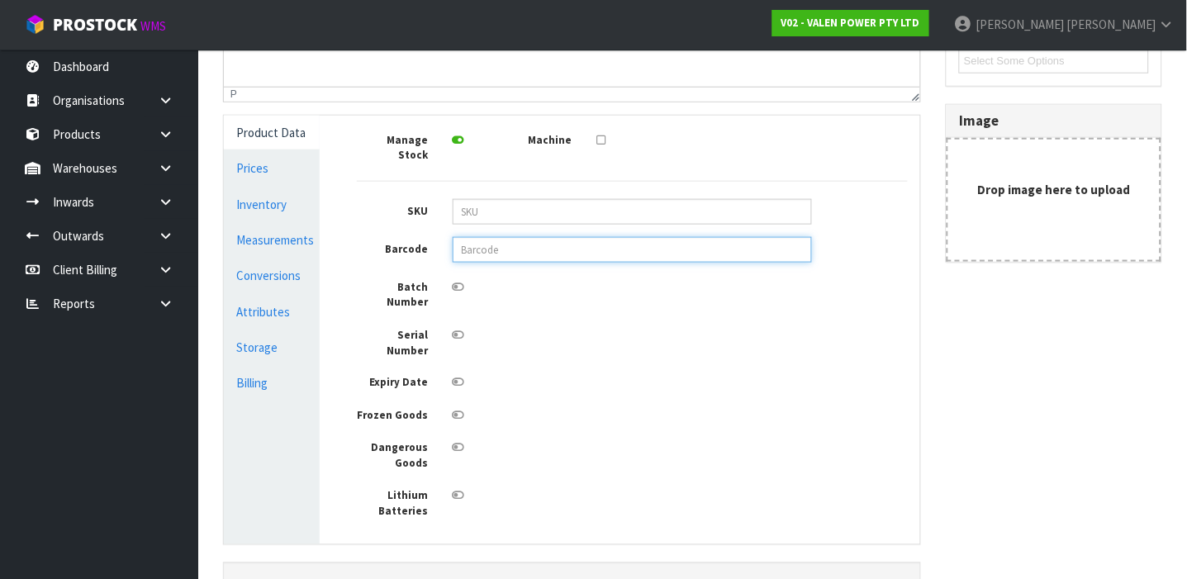
click at [546, 237] on input "text" at bounding box center [632, 250] width 359 height 26
type input "P-LOLLY"
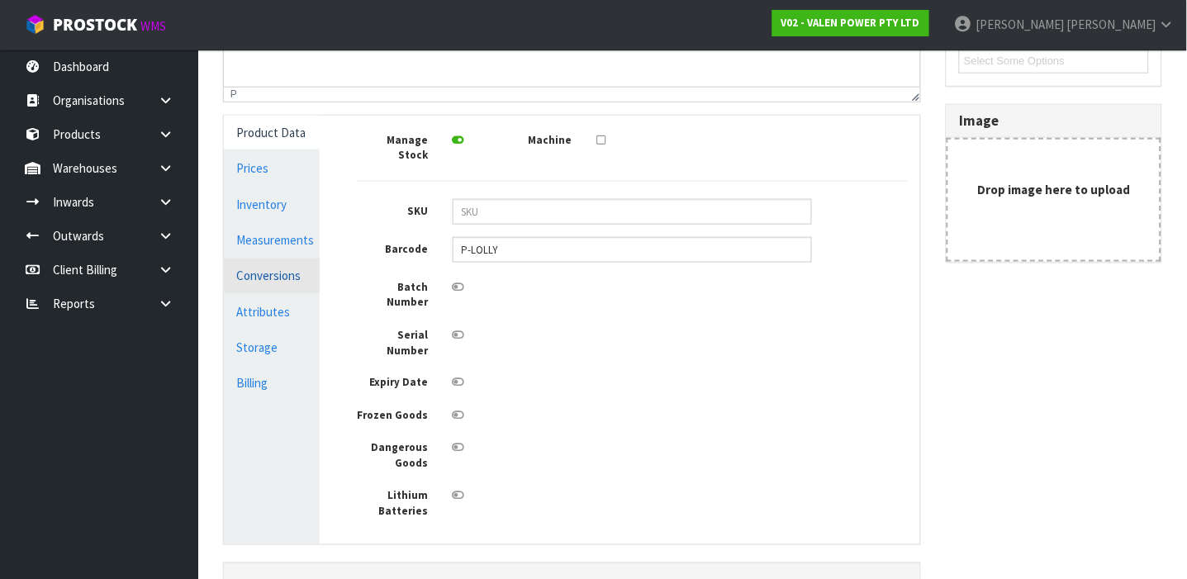
click at [296, 270] on link "Conversions" at bounding box center [272, 276] width 96 height 34
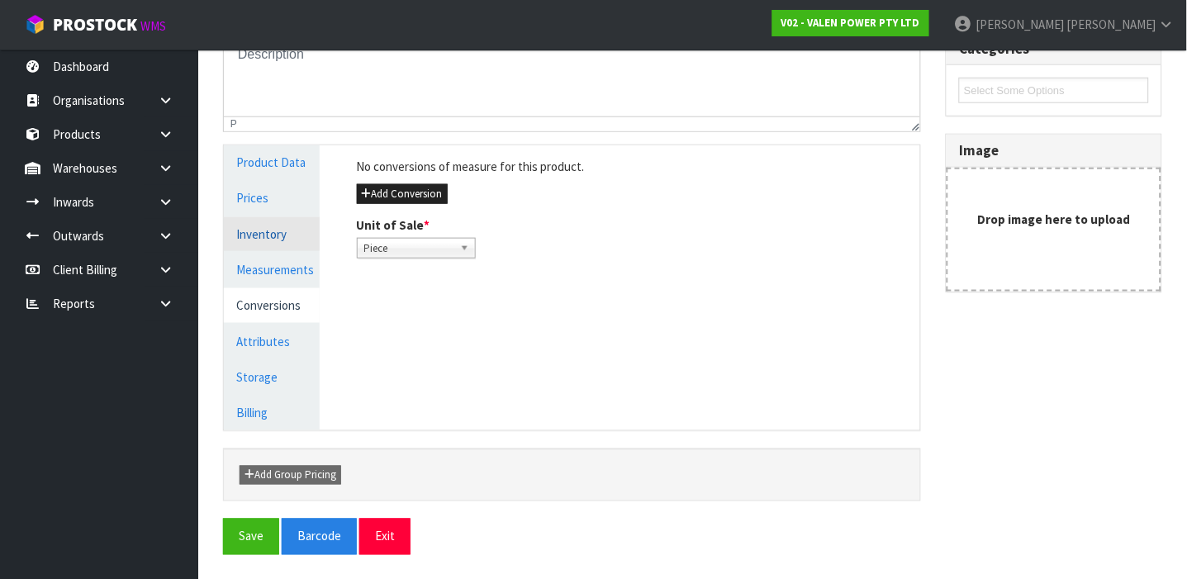
click at [288, 240] on link "Inventory" at bounding box center [272, 234] width 96 height 34
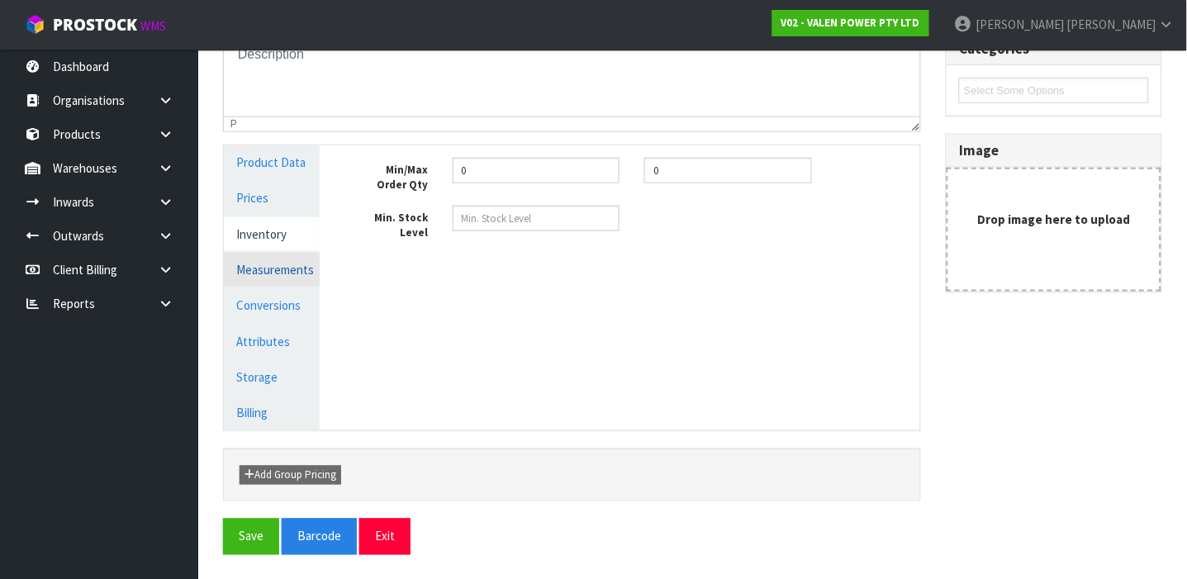
click at [295, 264] on link "Measurements" at bounding box center [272, 270] width 96 height 34
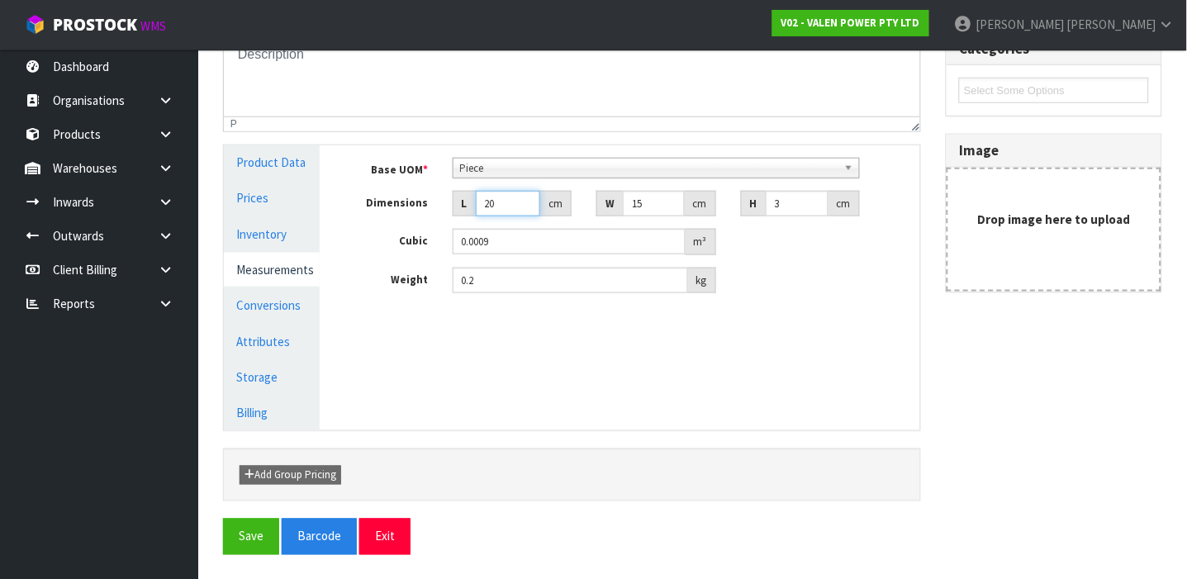
drag, startPoint x: 499, startPoint y: 203, endPoint x: 471, endPoint y: 204, distance: 28.1
click at [471, 204] on div "L 20 cm" at bounding box center [512, 204] width 119 height 26
type input "3"
type input "0.000135"
type input "30"
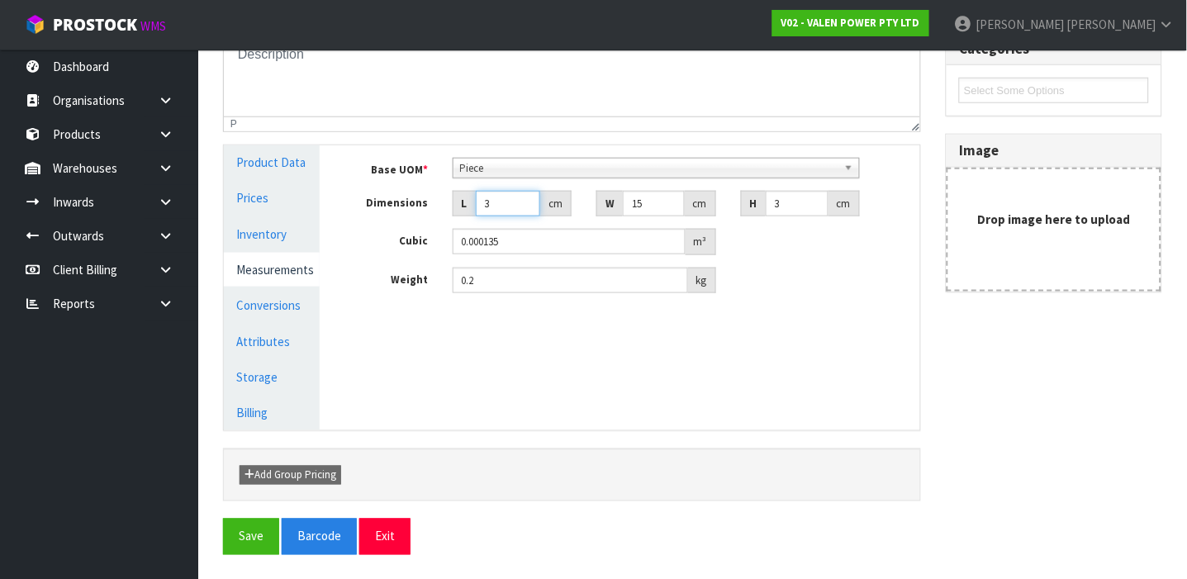
type input "0.00135"
type input "30"
type input "2"
type input "0.00018"
type input "21"
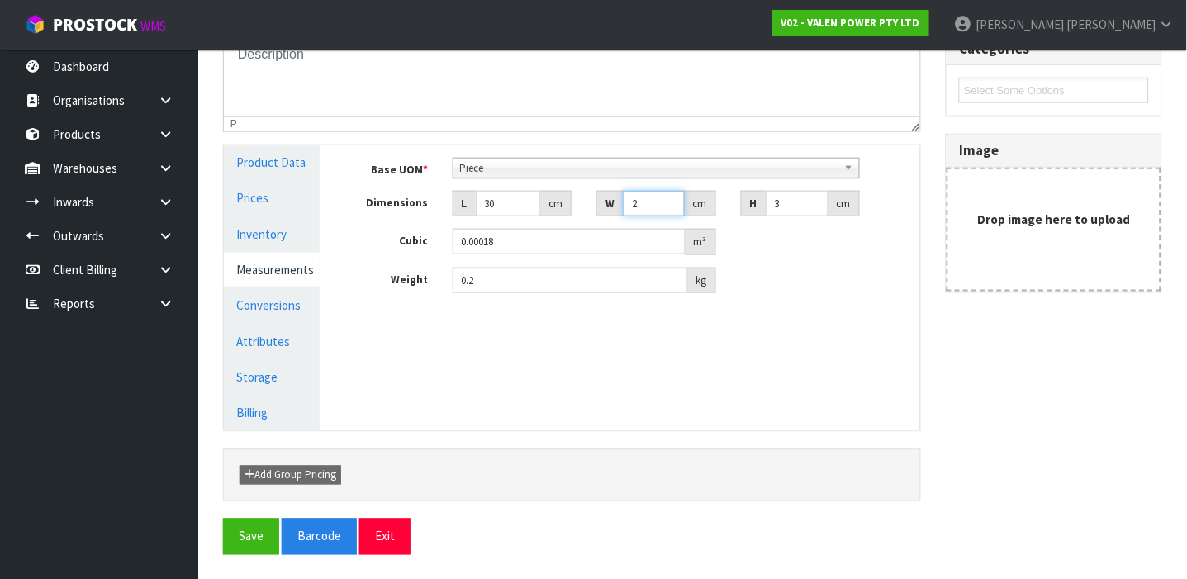
type input "0.00189"
type input "21"
type input "2"
type input "0.00126"
type input "2"
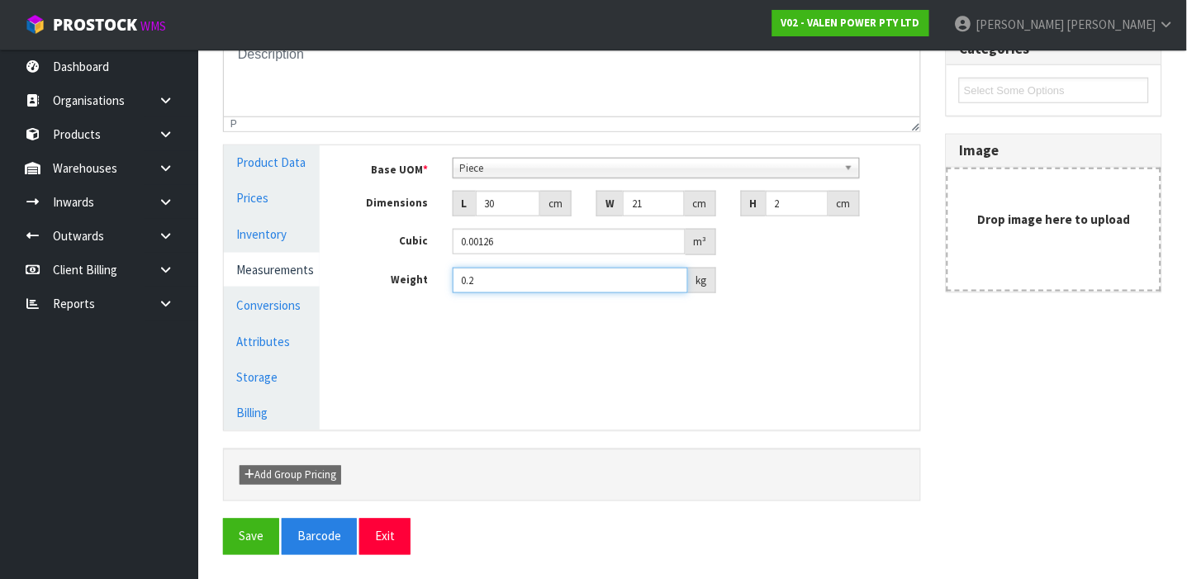
click at [511, 288] on input "0.2" at bounding box center [571, 281] width 236 height 26
type input "1.45"
click at [255, 540] on button "Save" at bounding box center [251, 537] width 56 height 36
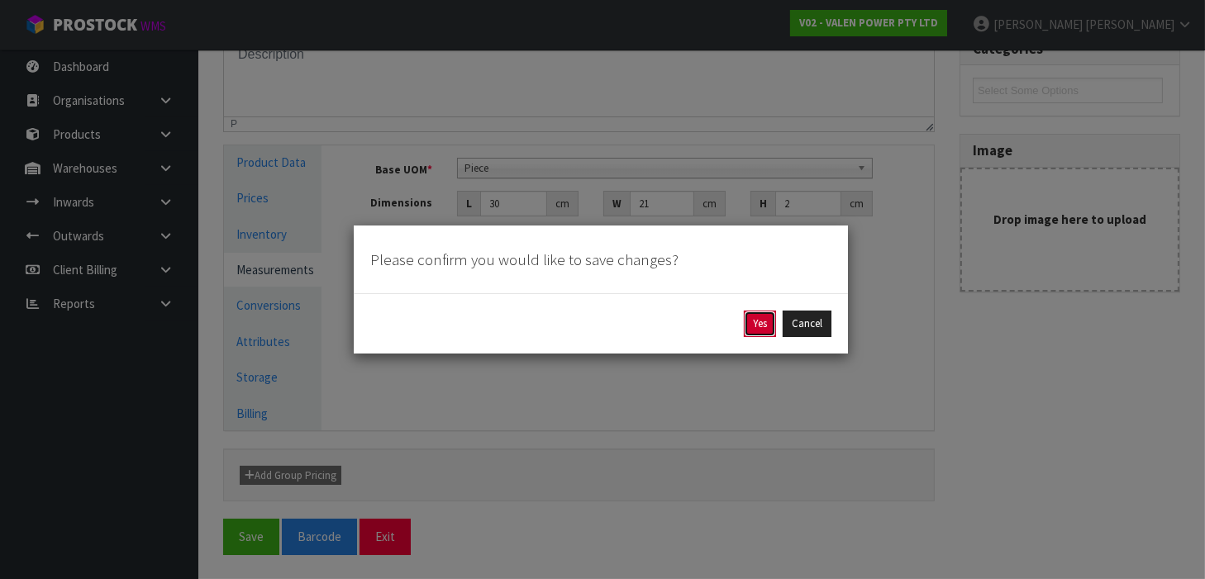
click at [765, 321] on button "Yes" at bounding box center [760, 324] width 32 height 26
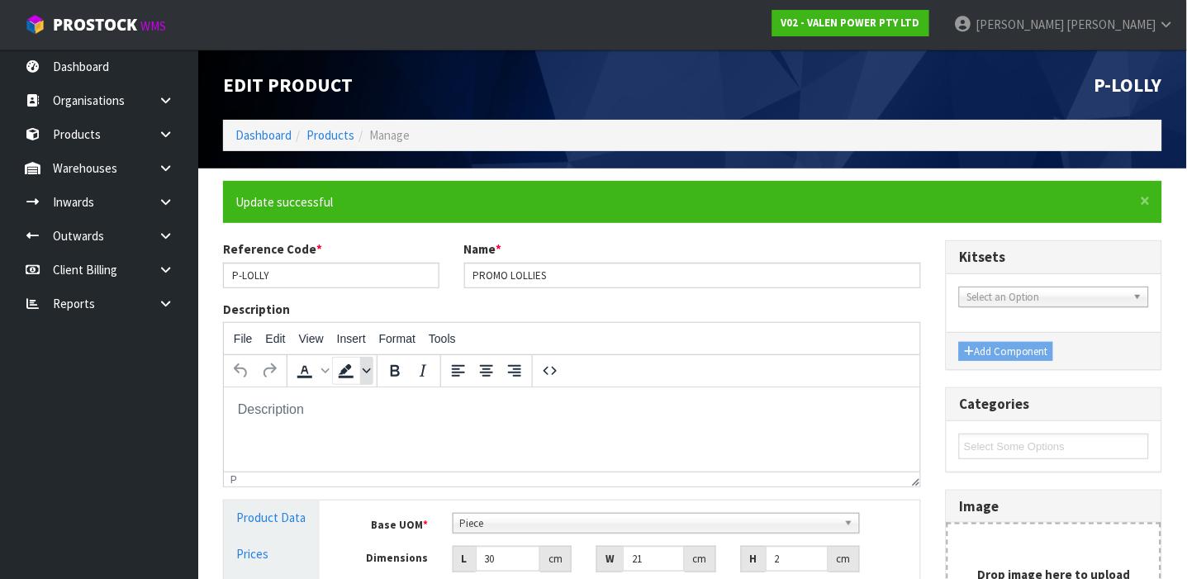
scroll to position [156, 0]
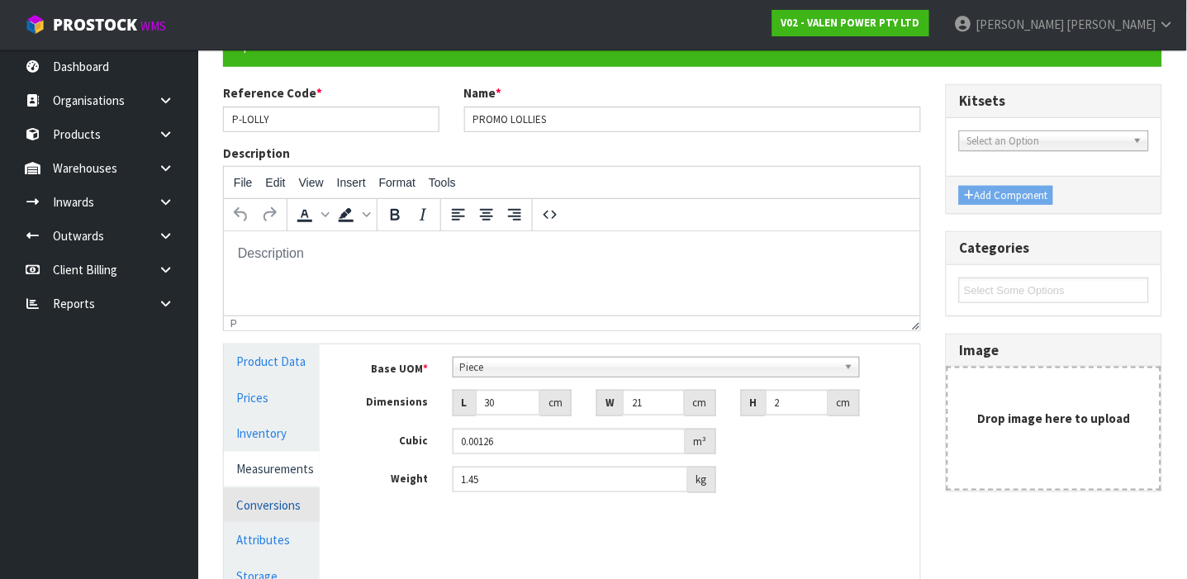
click at [266, 505] on link "Conversions" at bounding box center [272, 505] width 96 height 34
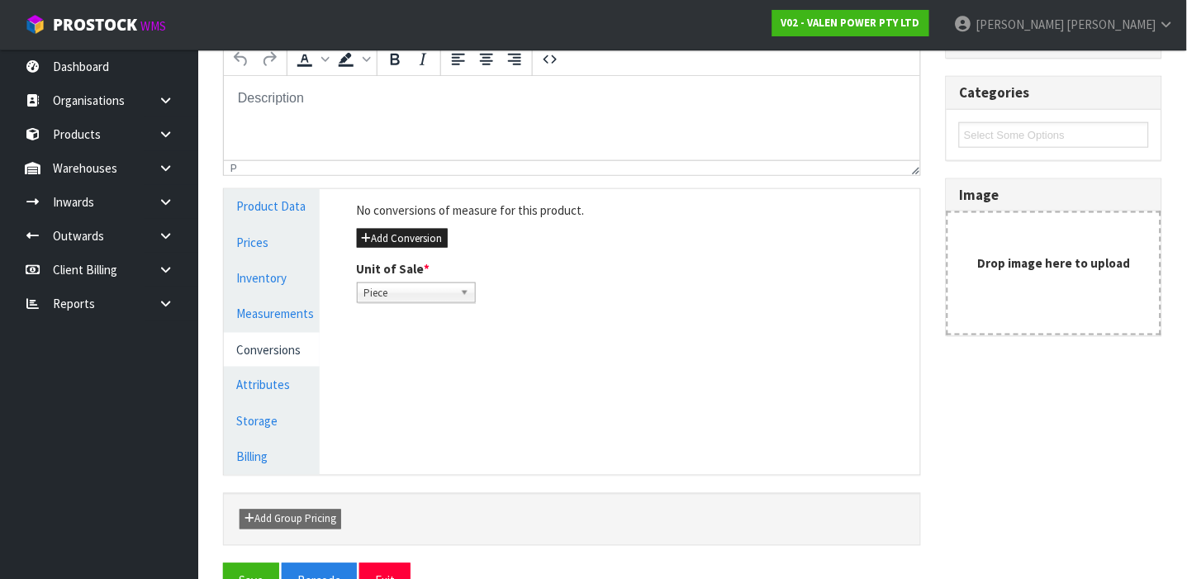
scroll to position [313, 0]
click at [397, 233] on button "Add Conversion" at bounding box center [402, 237] width 91 height 20
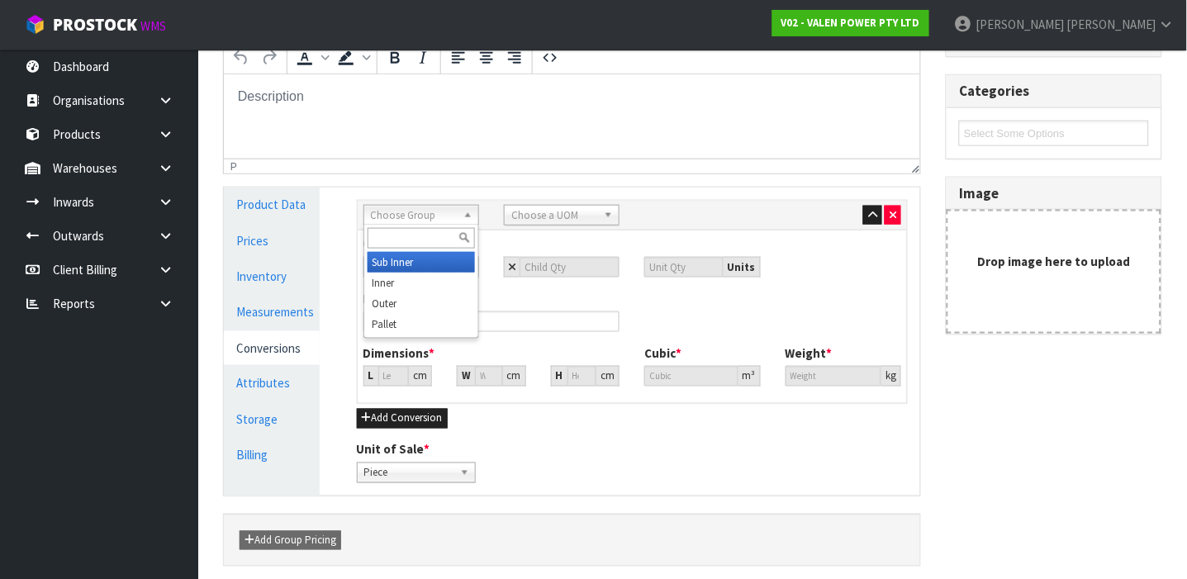
click at [450, 214] on span "Choose Group" at bounding box center [414, 216] width 86 height 20
click at [404, 297] on li "Outer" at bounding box center [421, 303] width 107 height 21
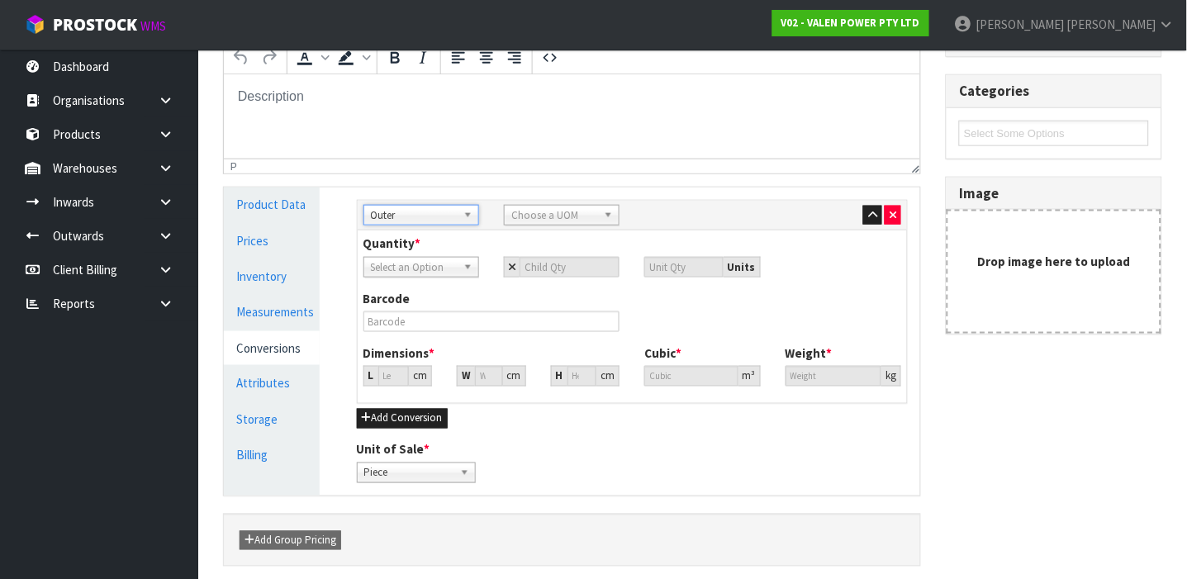
click at [573, 210] on span "Choose a UOM" at bounding box center [555, 216] width 86 height 20
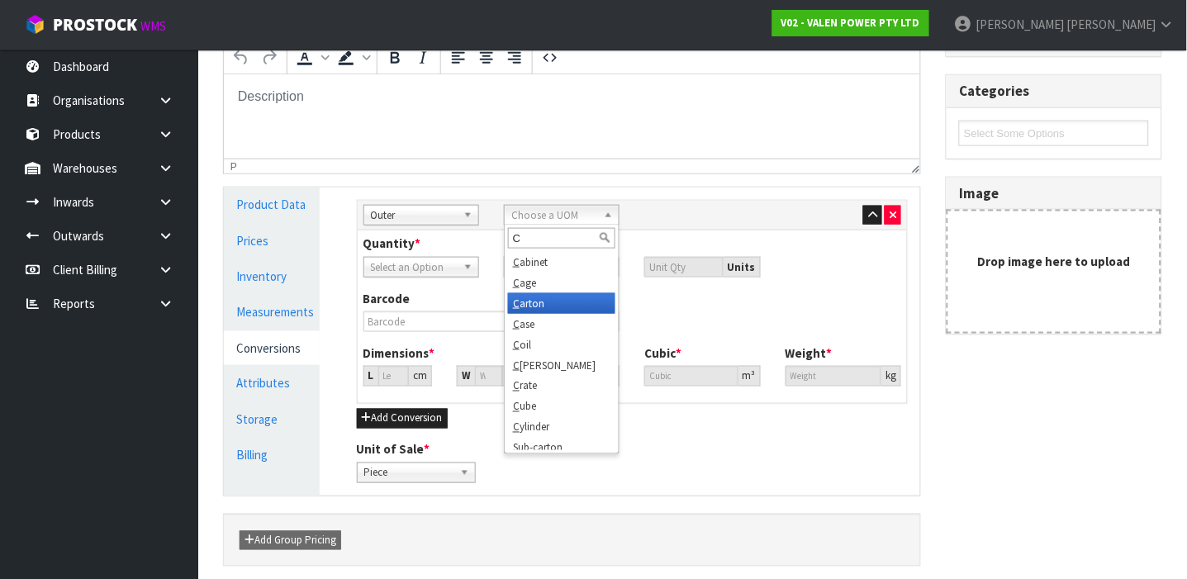
type input "C"
click at [565, 296] on li "C arton" at bounding box center [561, 303] width 107 height 21
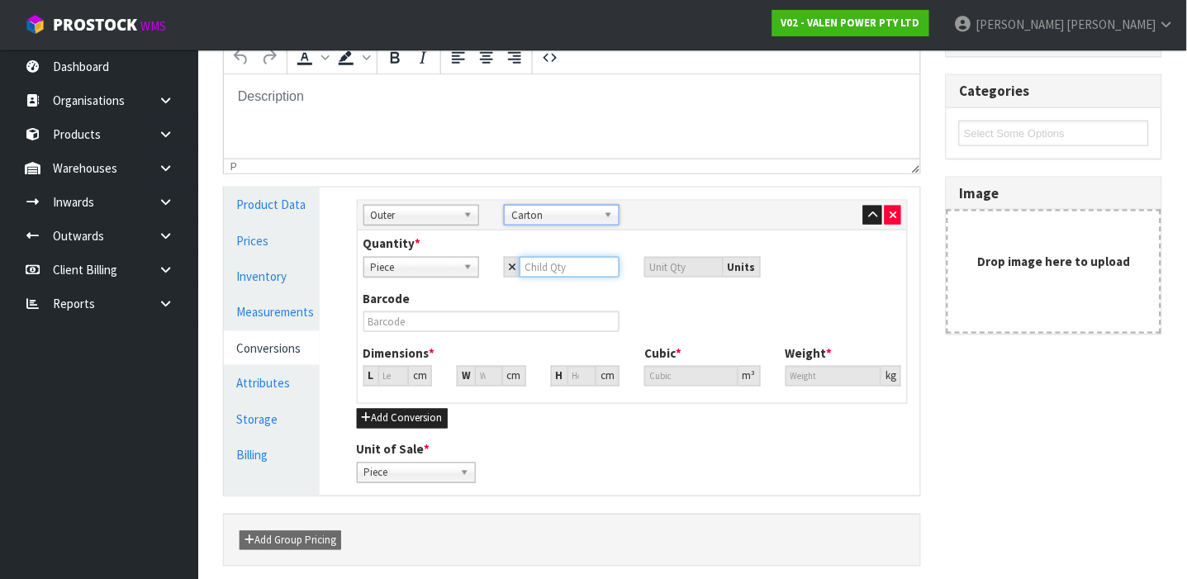
click at [550, 269] on input "number" at bounding box center [570, 267] width 100 height 21
type input "1"
type input "12"
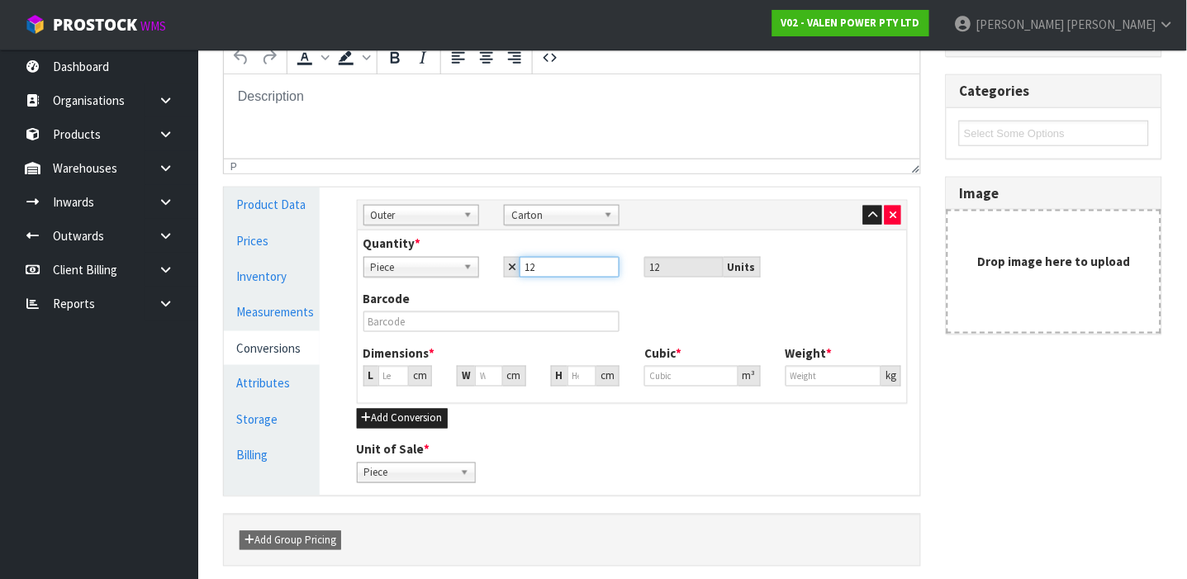
type input "12"
type input "24.728"
type input "0.01512"
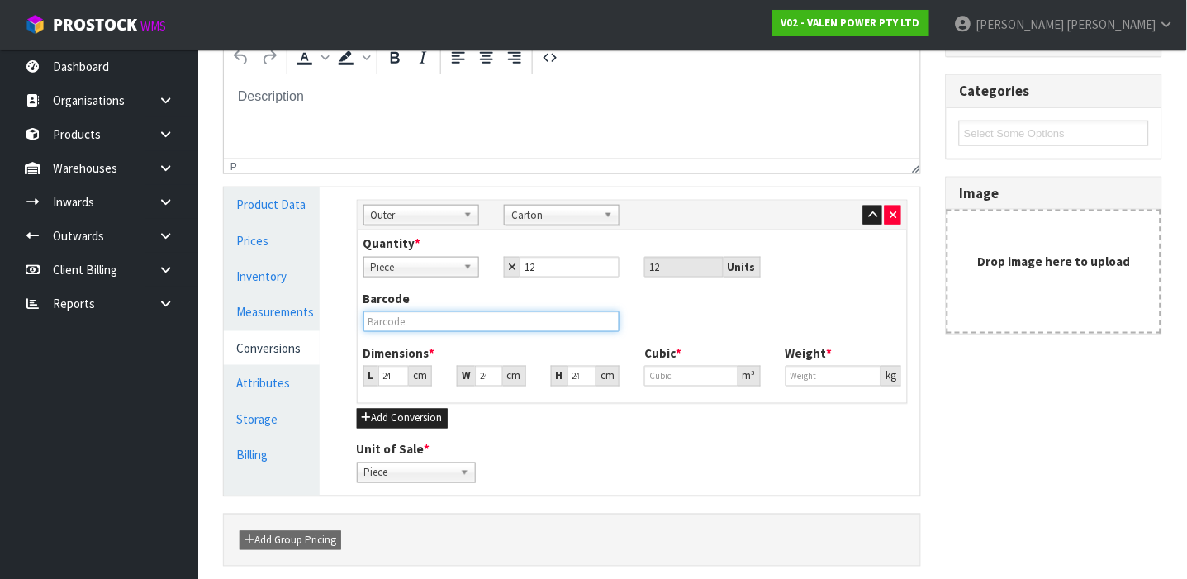
type input "17.4"
click at [482, 321] on input "text" at bounding box center [492, 322] width 257 height 21
type input "P-LOLLY"
click at [390, 380] on input "24.728" at bounding box center [393, 376] width 31 height 21
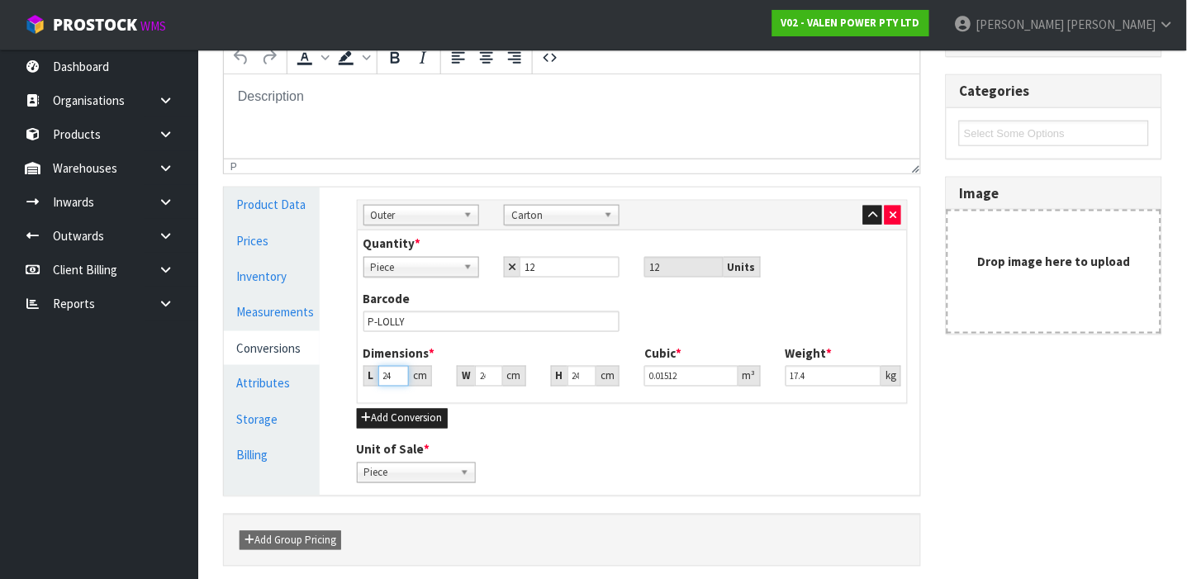
click at [390, 380] on input "24.728" at bounding box center [393, 376] width 31 height 21
click at [278, 315] on link "Measurements" at bounding box center [272, 312] width 96 height 34
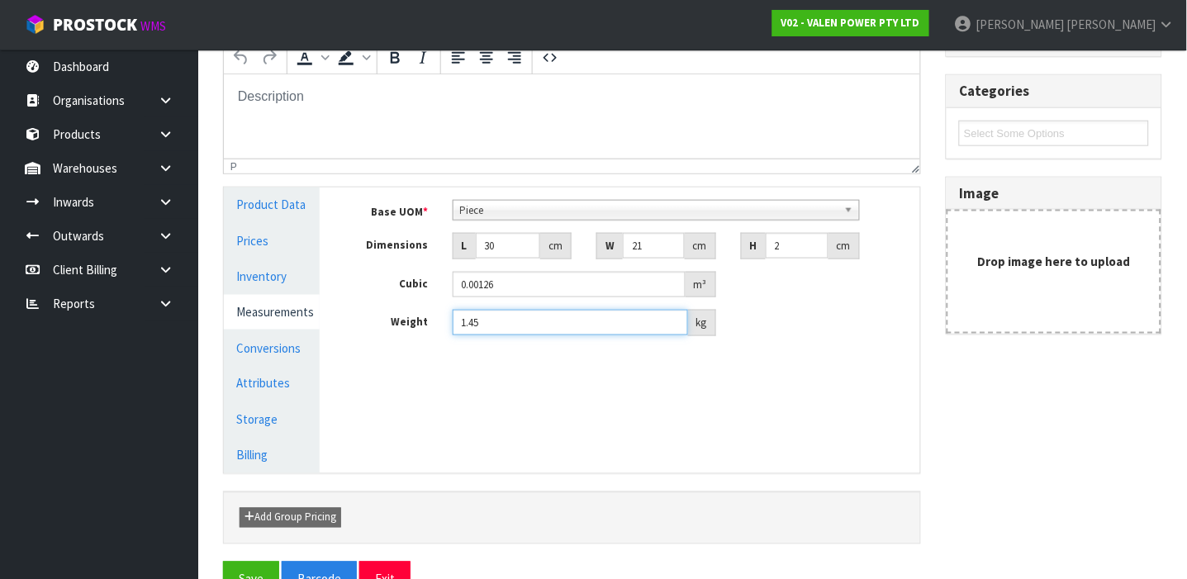
click at [550, 322] on input "1.45" at bounding box center [571, 323] width 236 height 26
type input "1.25"
click at [292, 341] on link "Conversions" at bounding box center [272, 348] width 96 height 34
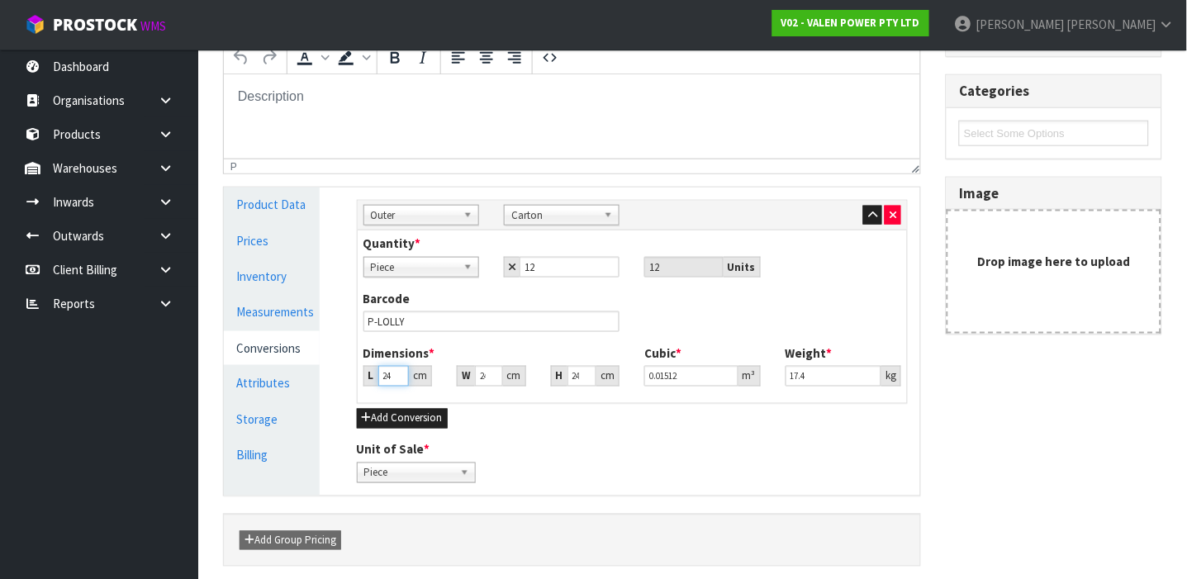
click at [388, 377] on input "24.728" at bounding box center [393, 376] width 31 height 21
type input "2"
type input "0.001223"
type input "24"
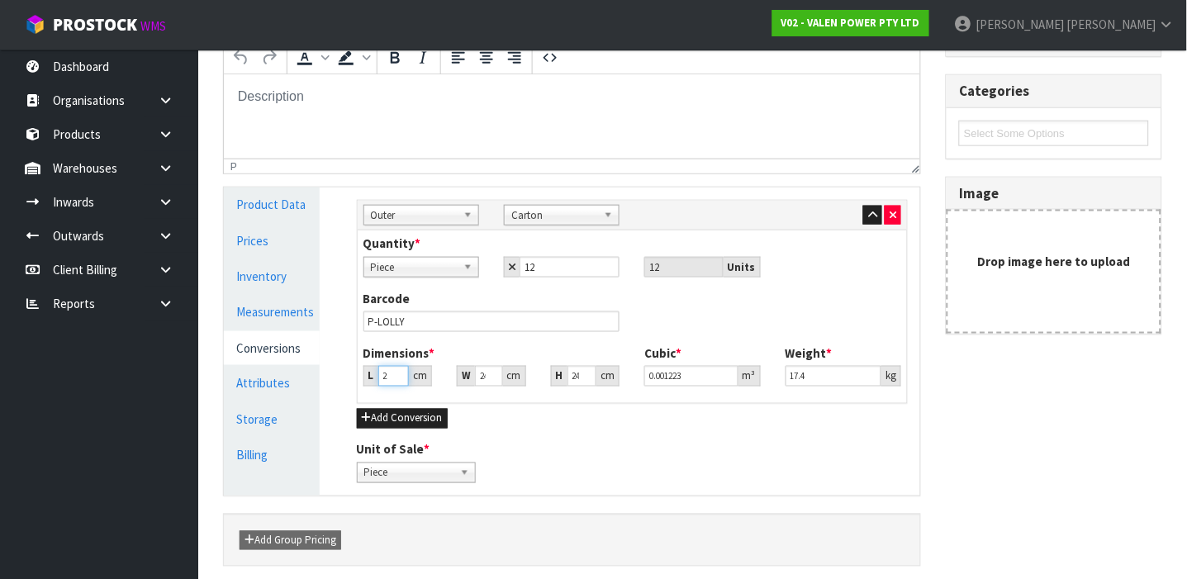
type input "0.014675"
type input "24"
type input "3"
type input "0.00178"
type input "33"
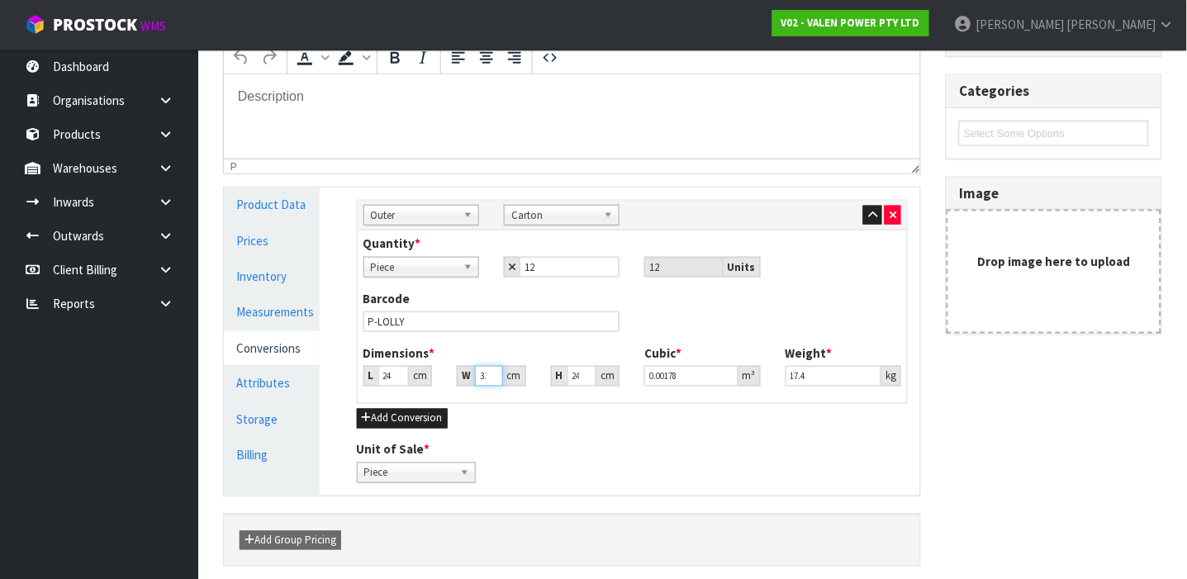
type input "0.019585"
type input "33"
type input "2"
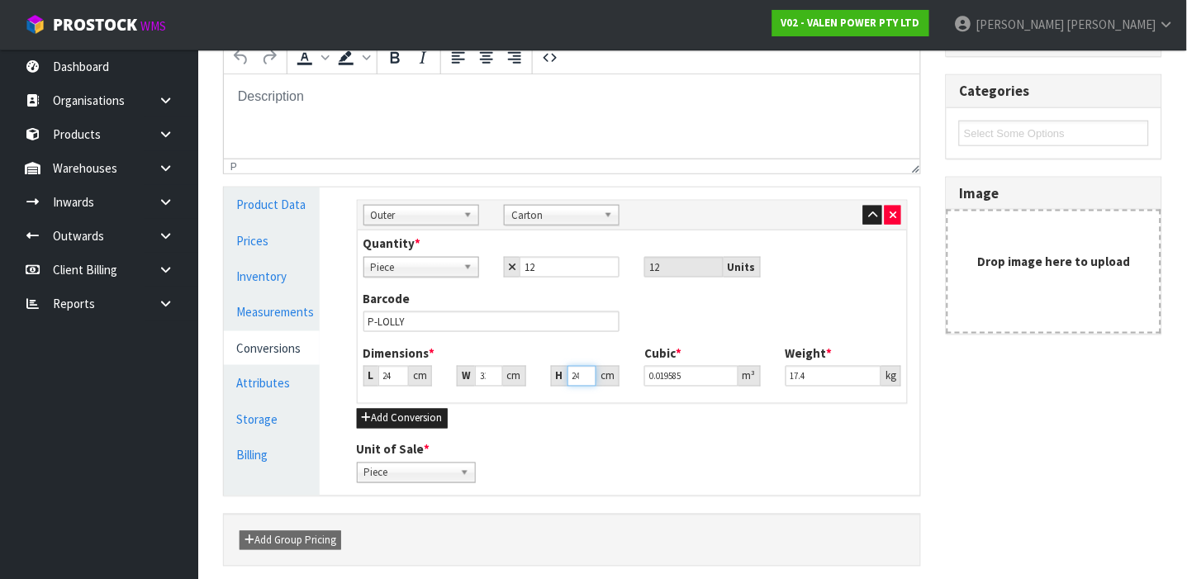
type input "0.001584"
type input "23"
type input "0.018216"
type input "23"
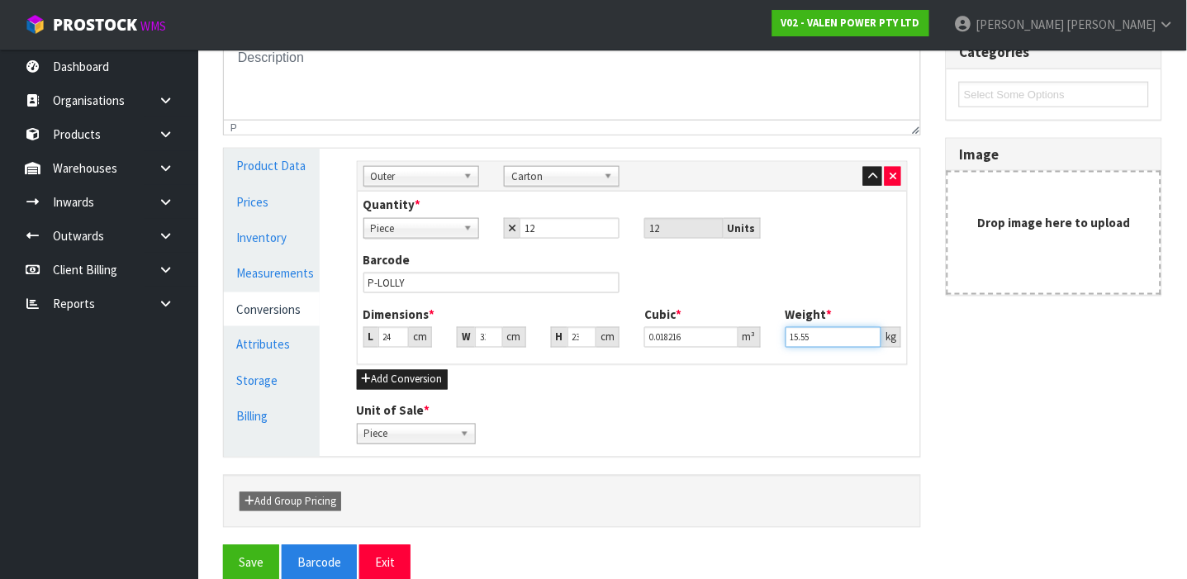
scroll to position [378, 0]
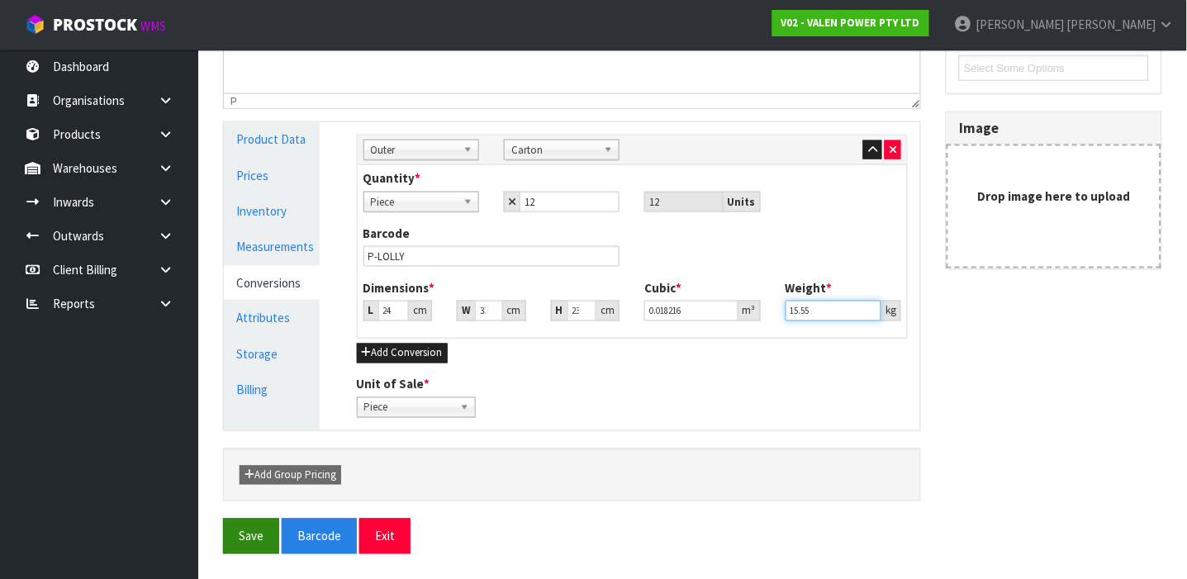
type input "15.55"
click at [245, 528] on button "Save" at bounding box center [251, 537] width 56 height 36
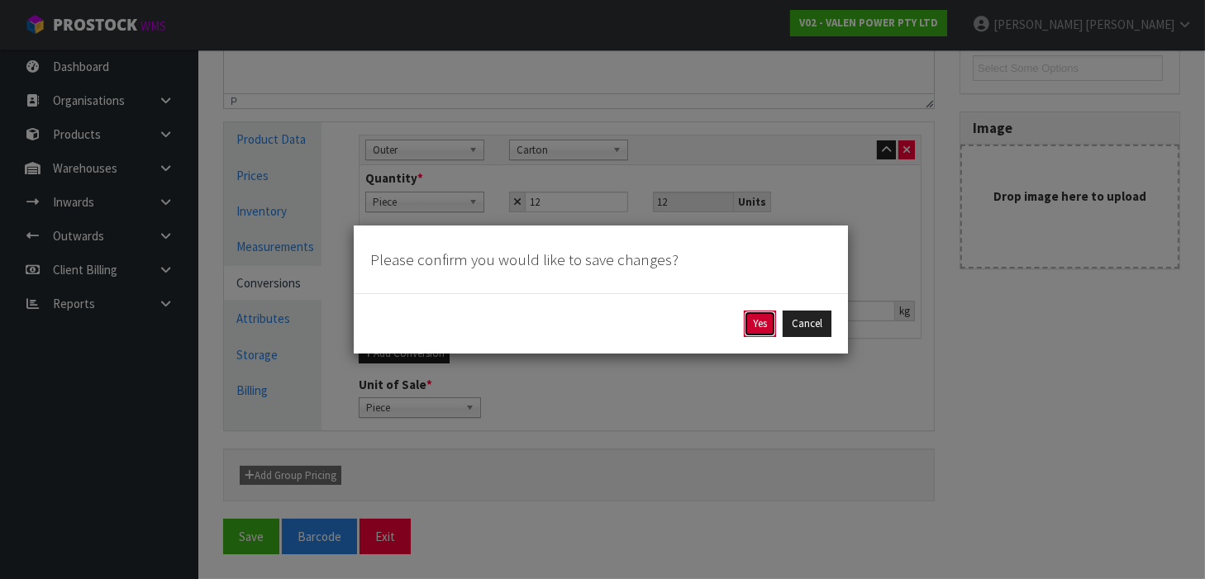
click at [759, 323] on button "Yes" at bounding box center [760, 324] width 32 height 26
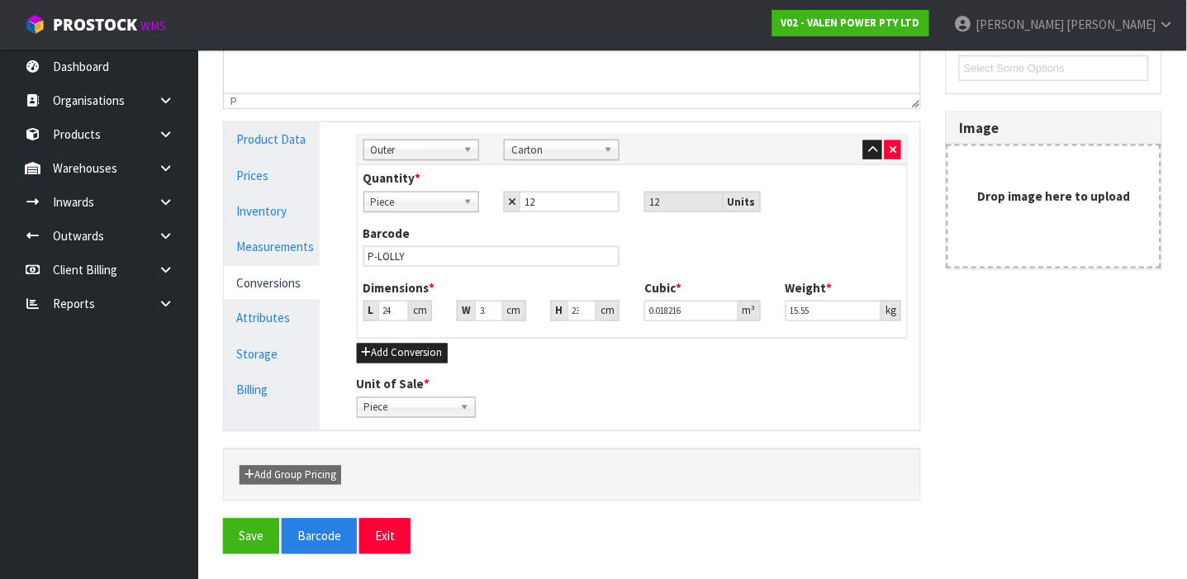
scroll to position [0, 0]
